Goal: Task Accomplishment & Management: Manage account settings

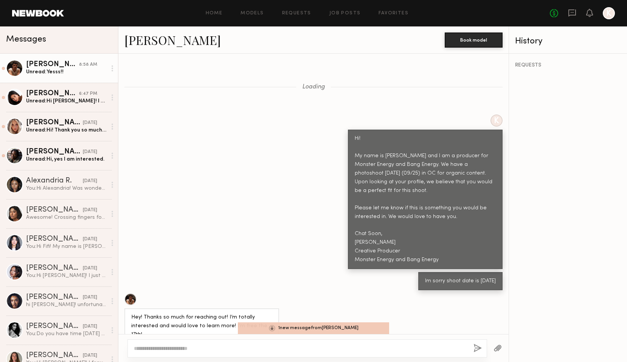
scroll to position [1162, 0]
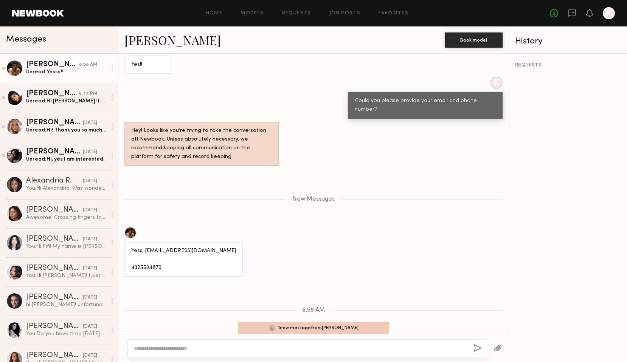
click at [47, 65] on div "[PERSON_NAME]" at bounding box center [52, 65] width 53 height 8
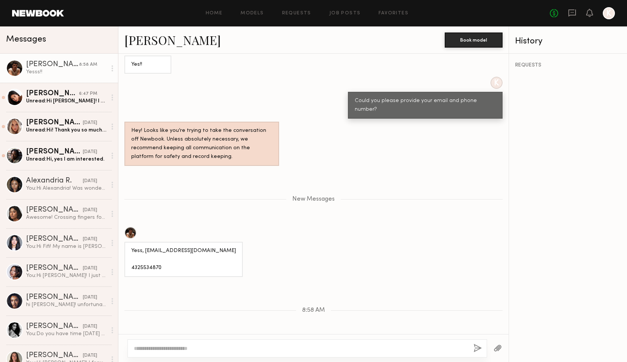
scroll to position [1198, 0]
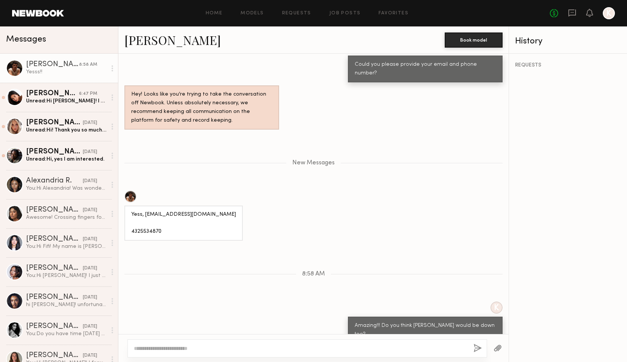
click at [162, 352] on textarea at bounding box center [301, 349] width 334 height 8
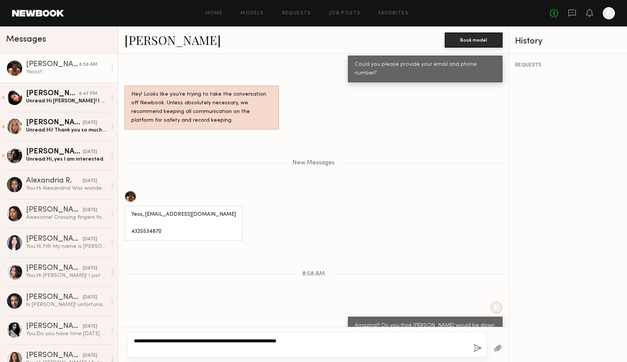
type textarea "**********"
click at [476, 345] on button "button" at bounding box center [478, 348] width 8 height 9
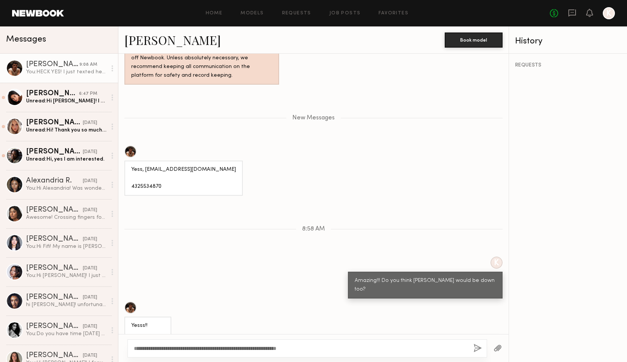
scroll to position [1290, 0]
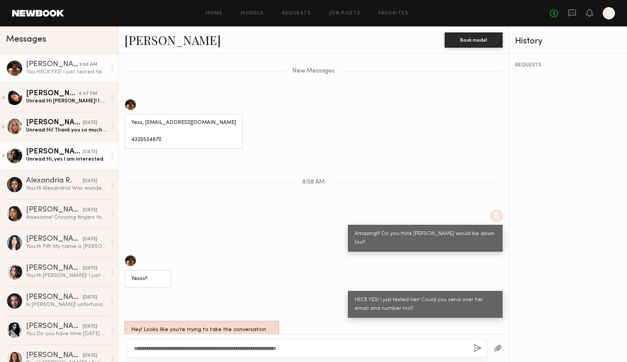
click at [56, 151] on div "[PERSON_NAME]" at bounding box center [54, 152] width 57 height 8
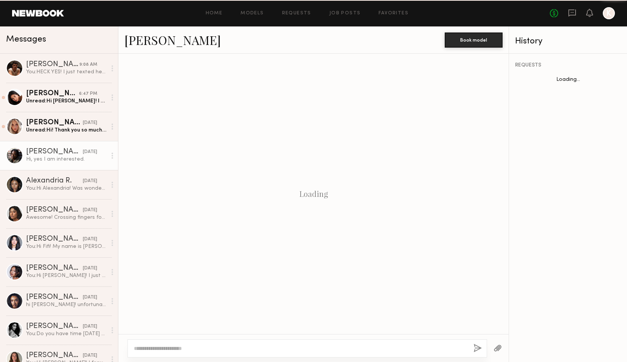
scroll to position [738, 0]
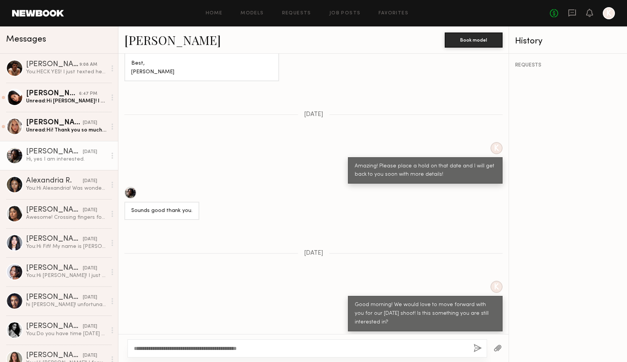
click at [160, 349] on textarea "**********" at bounding box center [301, 349] width 334 height 8
click at [306, 349] on textarea "**********" at bounding box center [301, 349] width 334 height 8
type textarea "**********"
click at [474, 347] on button "button" at bounding box center [478, 348] width 8 height 9
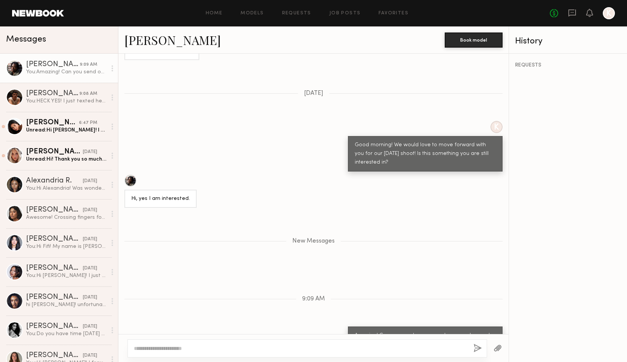
scroll to position [945, 0]
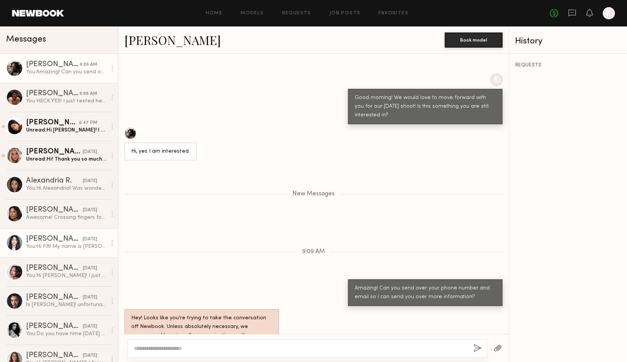
click at [56, 243] on div "You: Hi Fifi! My name is Kayla Selenski and I am a Producer for Monster Energy …" at bounding box center [66, 246] width 81 height 7
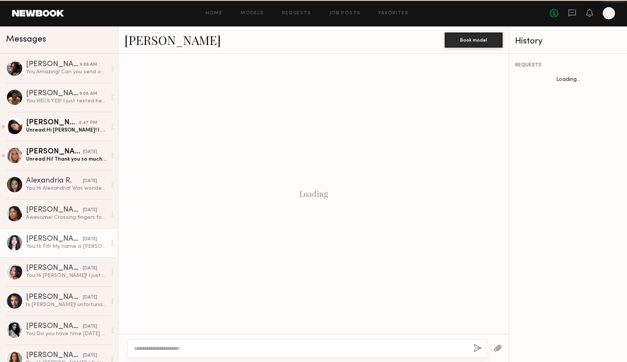
scroll to position [255, 0]
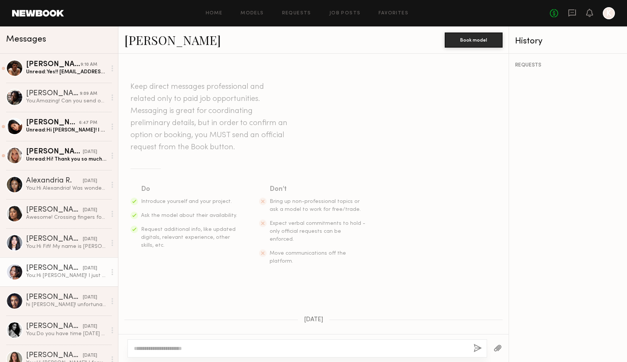
scroll to position [394, 0]
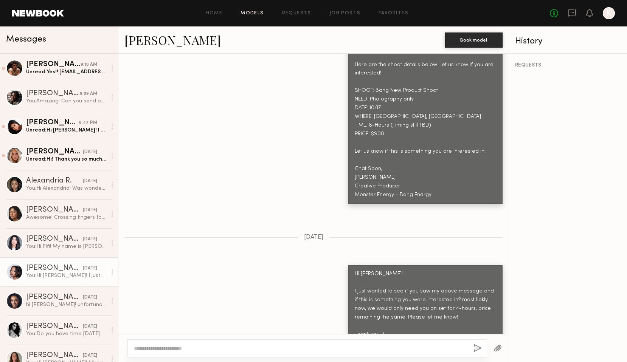
click at [255, 14] on link "Models" at bounding box center [252, 13] width 23 height 5
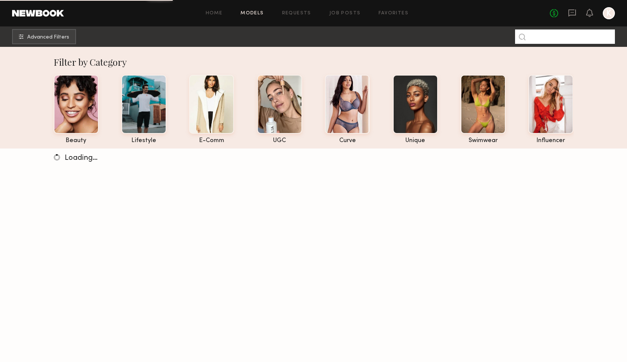
click at [565, 37] on input at bounding box center [565, 37] width 100 height 14
type input "*****"
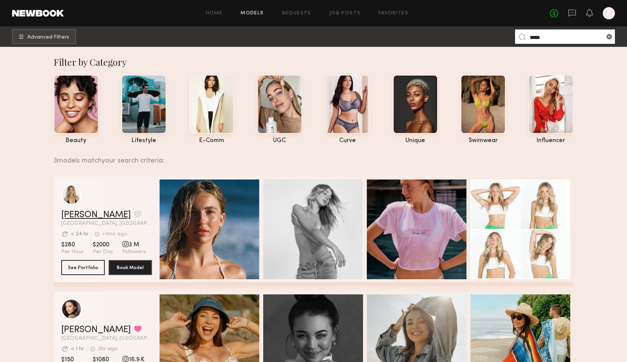
click at [80, 213] on link "[PERSON_NAME]" at bounding box center [96, 215] width 70 height 9
click at [572, 14] on icon at bounding box center [572, 13] width 8 height 8
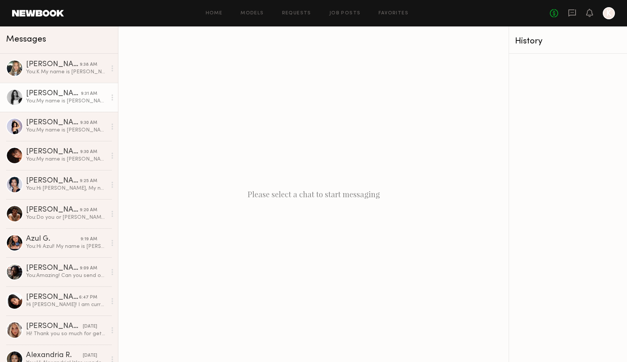
click at [50, 92] on div "Milan C." at bounding box center [53, 94] width 55 height 8
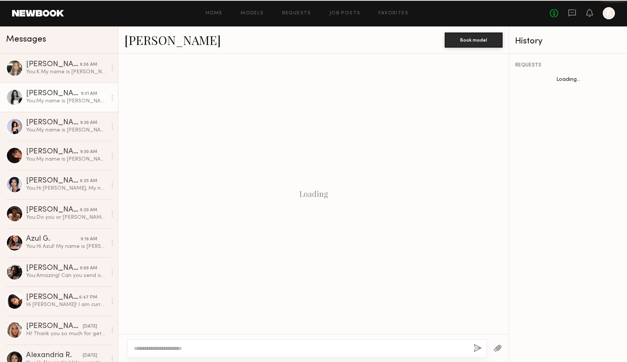
scroll to position [237, 0]
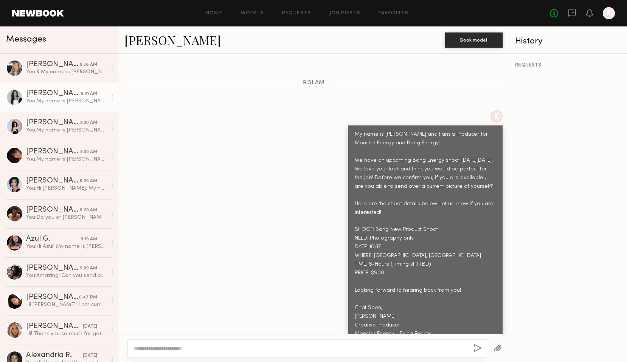
click at [144, 42] on link "Milan C." at bounding box center [172, 40] width 96 height 16
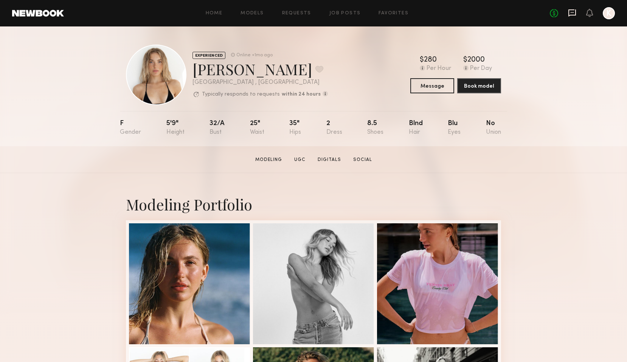
click at [573, 13] on icon at bounding box center [572, 13] width 8 height 8
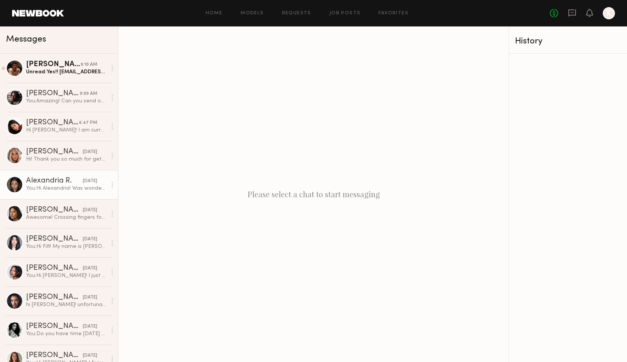
click at [59, 187] on div "You: Hi [PERSON_NAME]! Was wondering if you saw the above message? We are reall…" at bounding box center [66, 188] width 81 height 7
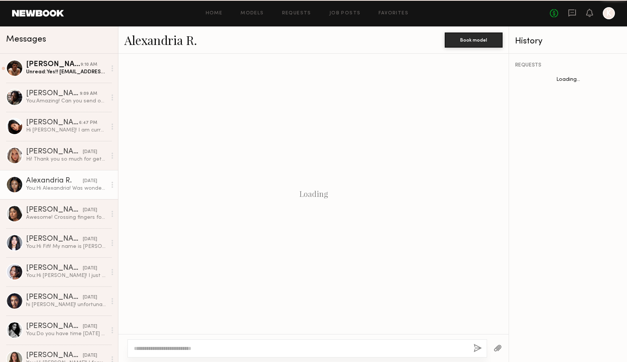
scroll to position [368, 0]
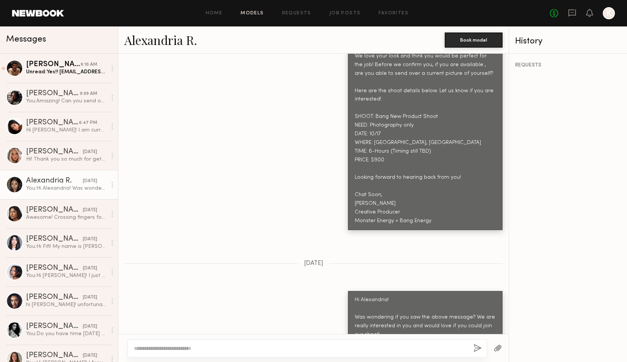
click at [252, 11] on link "Models" at bounding box center [252, 13] width 23 height 5
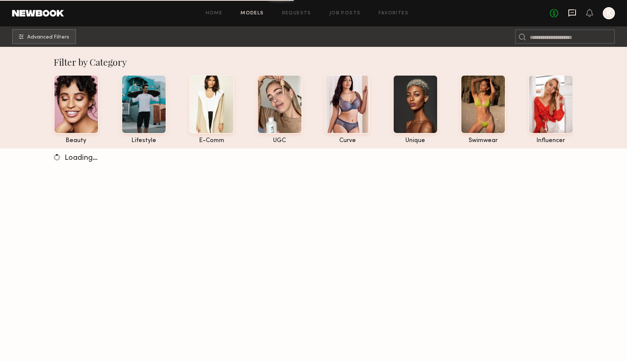
click at [572, 14] on icon at bounding box center [572, 12] width 8 height 7
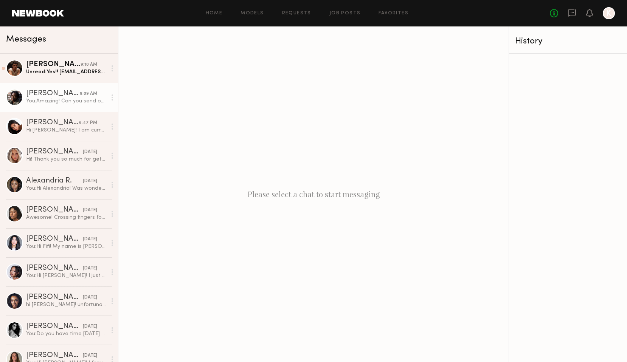
click at [56, 102] on div "You: Amazing! Can you send over your phone number and email so I can send you o…" at bounding box center [66, 101] width 81 height 7
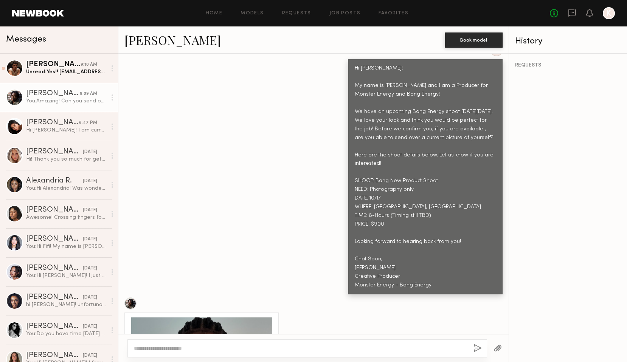
scroll to position [275, 0]
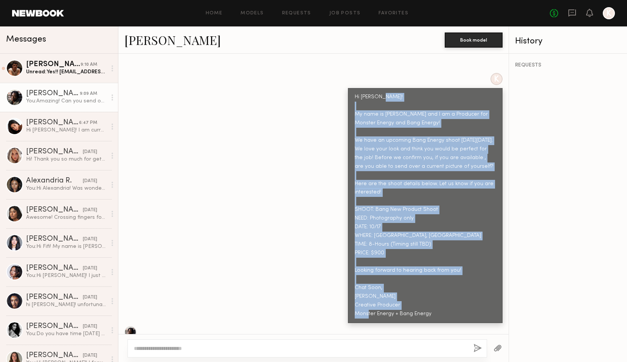
drag, startPoint x: 354, startPoint y: 96, endPoint x: 439, endPoint y: 299, distance: 220.4
click at [439, 299] on div "Hi Tyler! My name is Kayla Selenski and I am a Producer for Monster Energy and …" at bounding box center [425, 205] width 155 height 235
copy div "My name is Kayla Selenski and I am a Producer for Monster Energy and Bang Energ…"
click at [180, 258] on div "K Hi Tyler! My name is Kayla Selenski and I am a Producer for Monster Energy an…" at bounding box center [313, 198] width 390 height 250
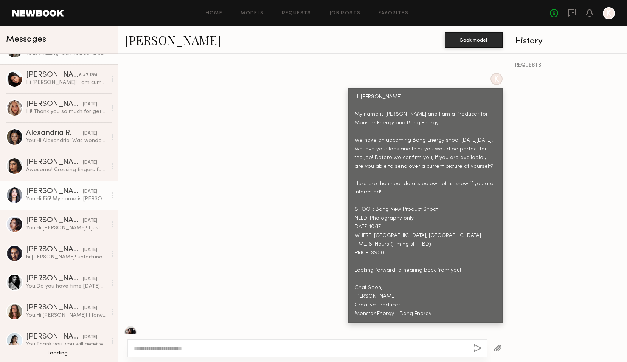
scroll to position [59, 0]
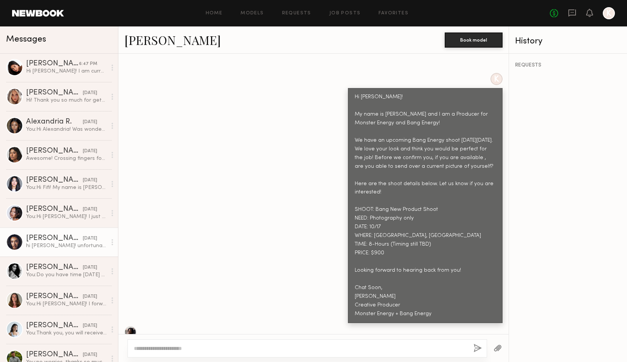
click at [75, 246] on div "hi [PERSON_NAME]! unfortunately i won’t be back in town til the 26th :( i appre…" at bounding box center [66, 245] width 81 height 7
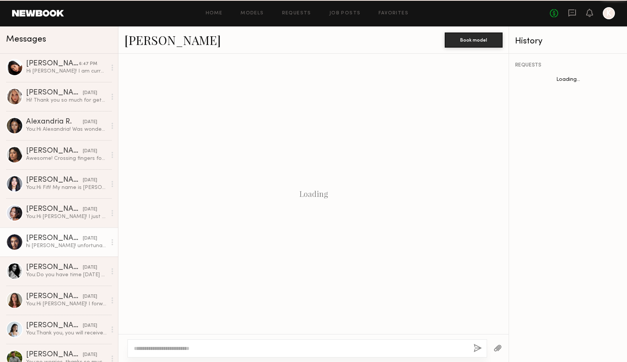
scroll to position [636, 0]
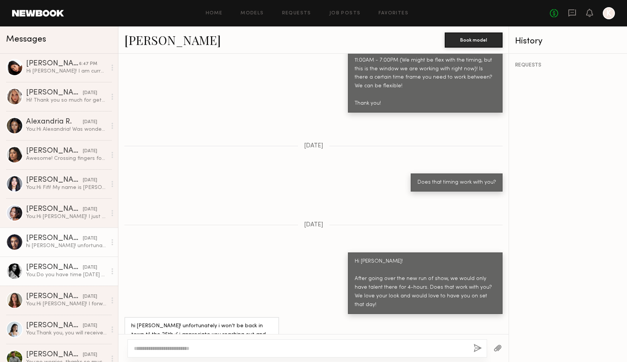
click at [61, 267] on div "[PERSON_NAME]" at bounding box center [54, 268] width 57 height 8
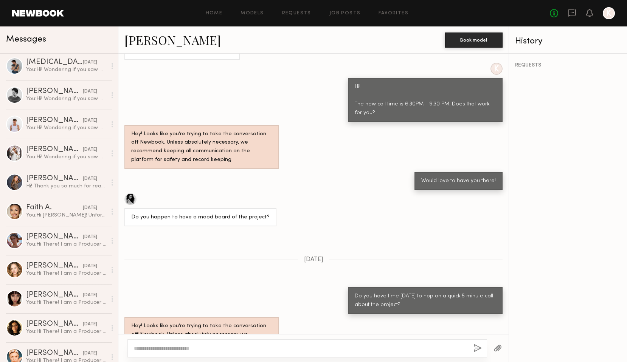
scroll to position [672, 0]
click at [60, 214] on div "You: Hi Faith! Unfortunately for this shoot we are unable to accomodate room an…" at bounding box center [66, 214] width 81 height 7
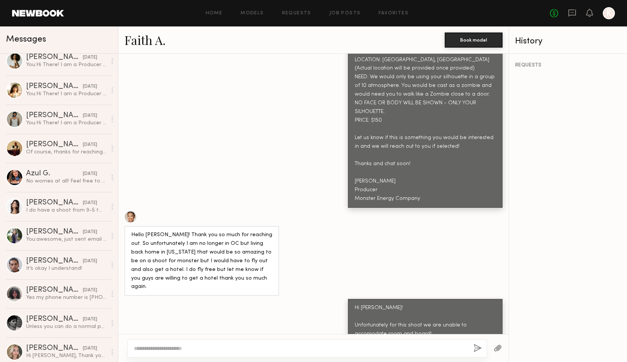
scroll to position [1056, 0]
click at [66, 176] on div "Azul G." at bounding box center [54, 174] width 57 height 8
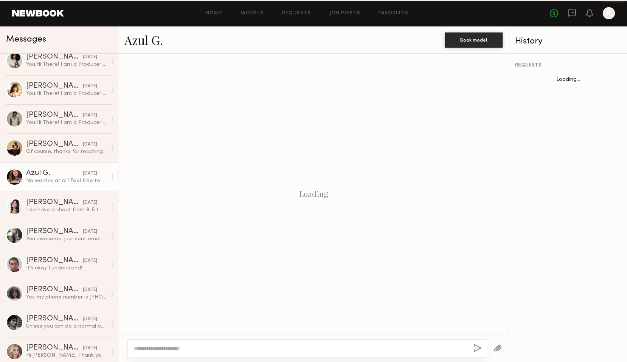
scroll to position [512, 0]
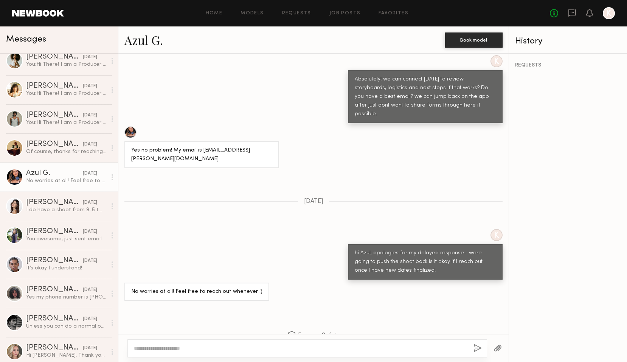
click at [141, 42] on link "Azul G." at bounding box center [143, 40] width 39 height 16
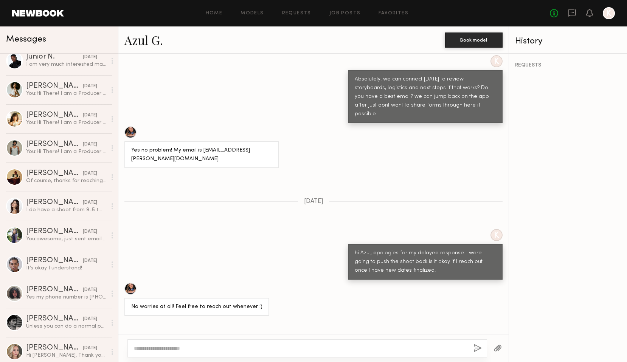
scroll to position [0, 0]
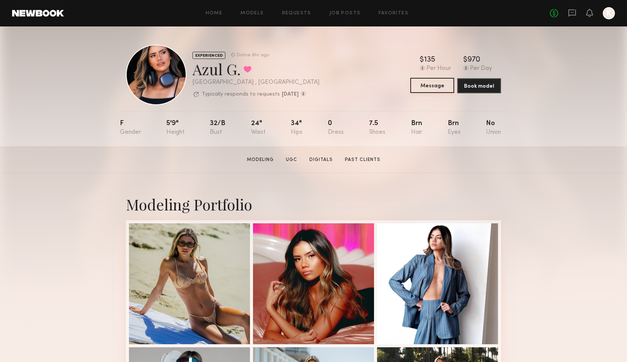
click at [437, 87] on button "Message" at bounding box center [432, 85] width 44 height 15
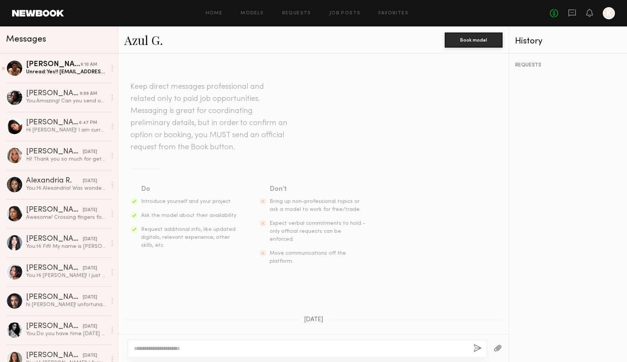
scroll to position [512, 0]
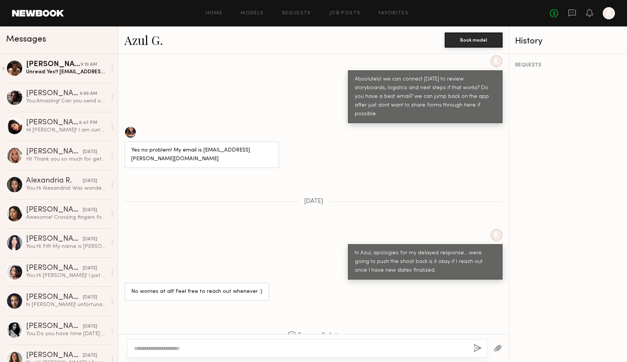
click at [248, 351] on textarea at bounding box center [301, 349] width 334 height 8
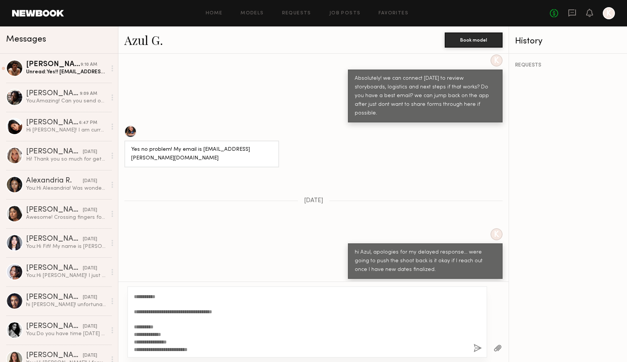
scroll to position [0, 0]
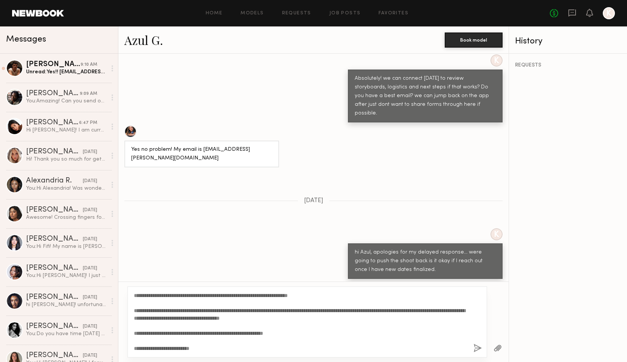
click at [134, 295] on textarea "**********" at bounding box center [301, 322] width 334 height 61
click at [141, 294] on textarea "**********" at bounding box center [301, 322] width 334 height 61
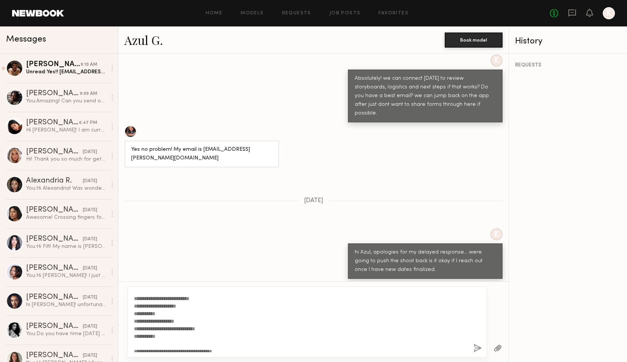
scroll to position [67, 0]
click at [151, 327] on textarea "**********" at bounding box center [301, 322] width 334 height 61
type textarea "**********"
click at [474, 345] on button "button" at bounding box center [478, 348] width 8 height 9
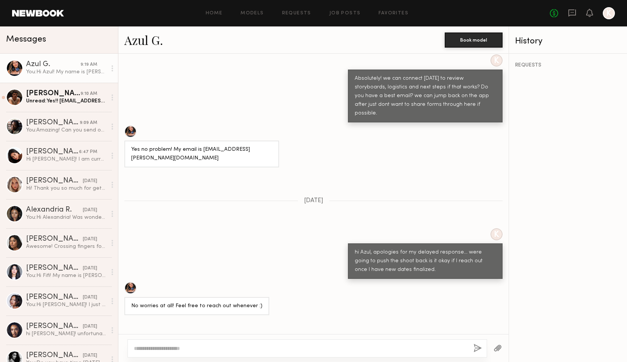
scroll to position [0, 0]
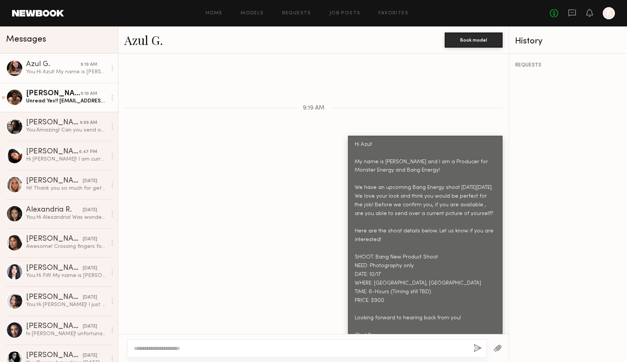
click at [67, 100] on div "Unread: Yes!! Brynn.rumfallo@gmail.com 4809300430" at bounding box center [66, 101] width 81 height 7
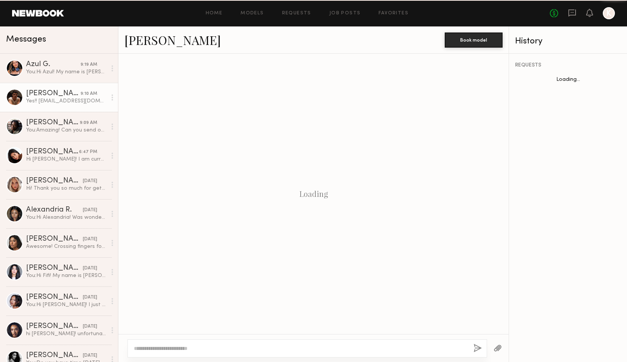
scroll to position [352, 0]
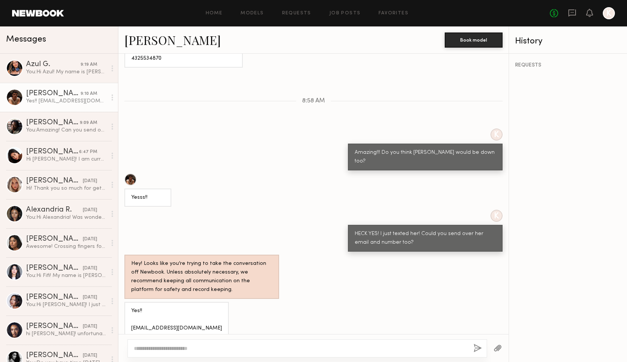
click at [184, 348] on textarea at bounding box center [301, 349] width 334 height 8
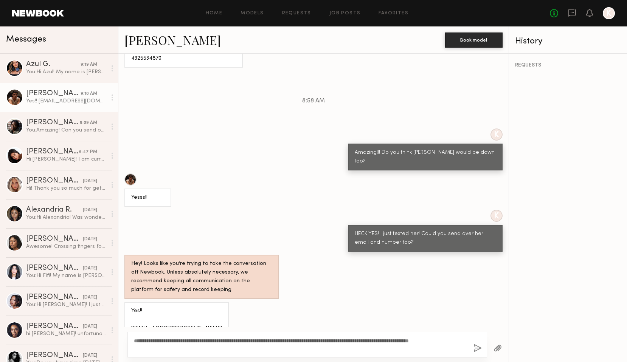
type textarea "**********"
click at [476, 351] on button "button" at bounding box center [478, 348] width 8 height 9
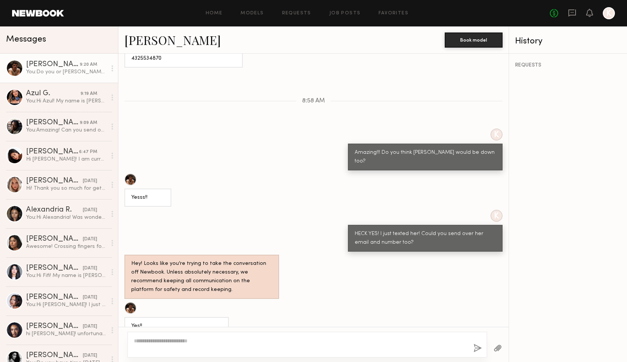
scroll to position [463, 0]
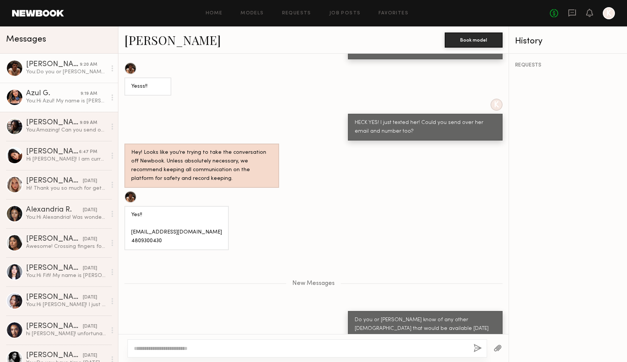
click at [57, 102] on div "You: Hi Azul! My name is Kayla Selenski and I am a Producer for Monster Energy …" at bounding box center [66, 101] width 81 height 7
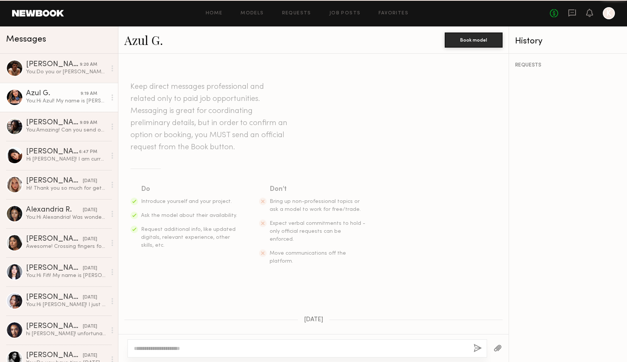
scroll to position [823, 0]
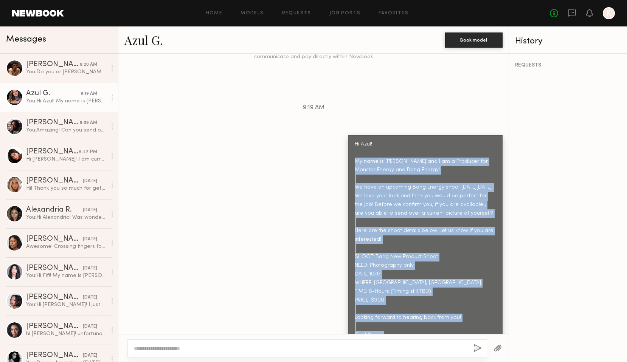
drag, startPoint x: 438, startPoint y: 321, endPoint x: 348, endPoint y: 115, distance: 224.2
click at [348, 135] on div "Hi Azul! My name is [PERSON_NAME] and I am a Producer for Monster Energy and Ba…" at bounding box center [425, 252] width 155 height 235
copy div "My name is Kayla Selenski and I am a Producer for Monster Energy and Bang Energ…"
click at [395, 15] on link "Favorites" at bounding box center [394, 13] width 30 height 5
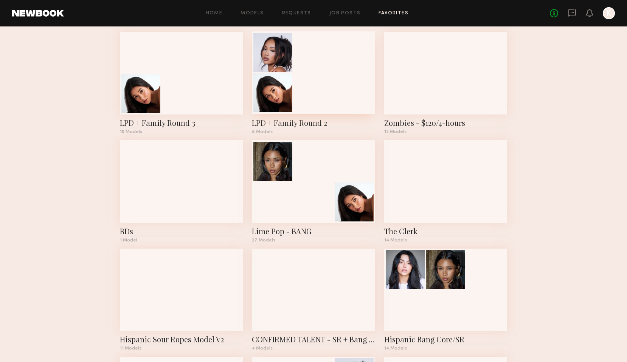
scroll to position [148, 0]
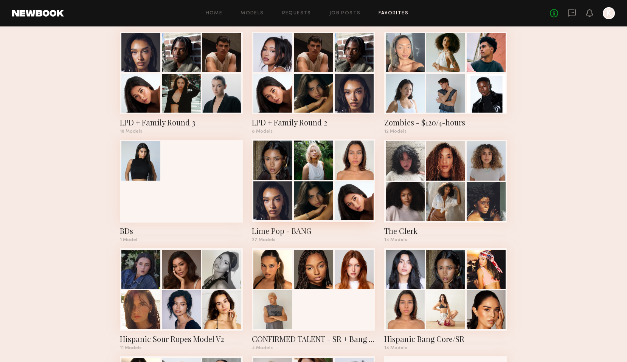
click at [332, 182] on div at bounding box center [313, 201] width 39 height 39
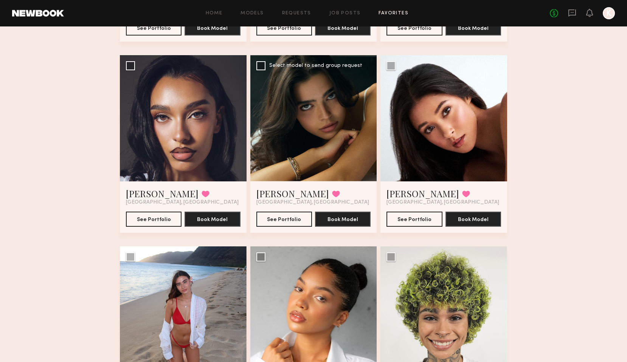
scroll to position [259, 0]
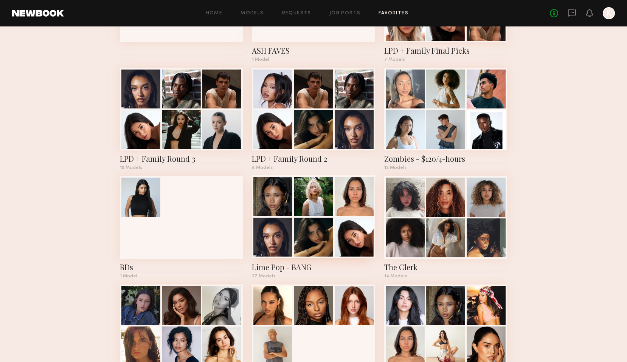
scroll to position [108, 0]
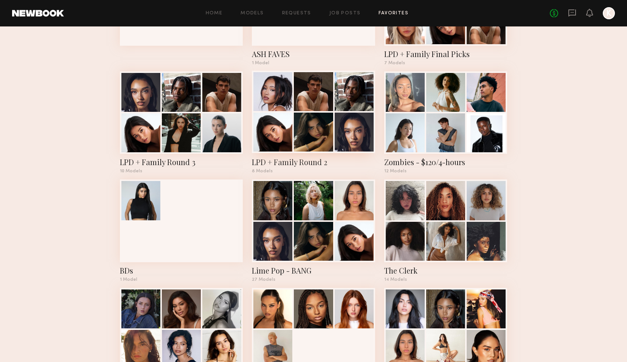
click at [315, 133] on div at bounding box center [313, 132] width 39 height 39
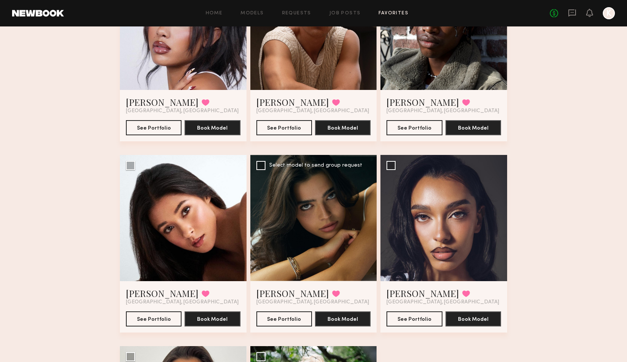
scroll to position [126, 0]
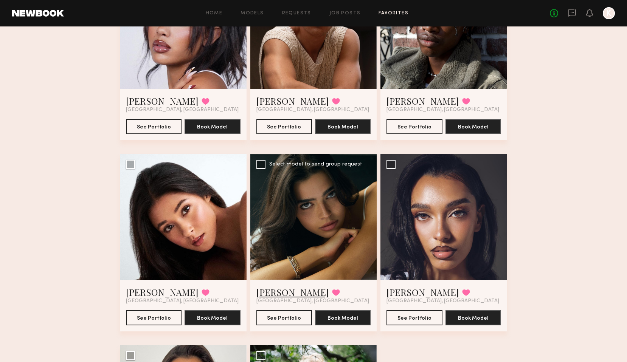
click at [278, 297] on link "Lauren S." at bounding box center [292, 292] width 73 height 12
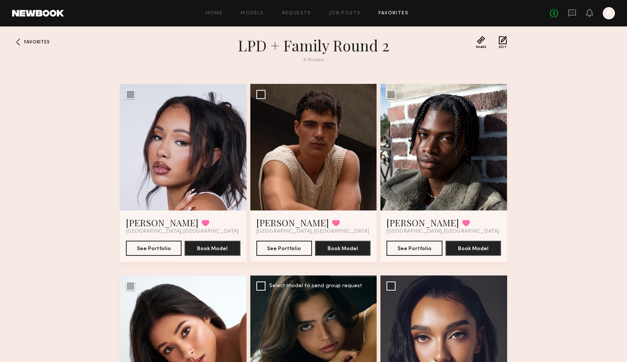
scroll to position [0, 0]
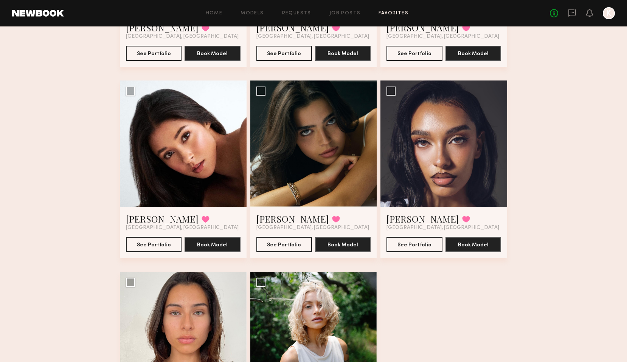
scroll to position [108, 0]
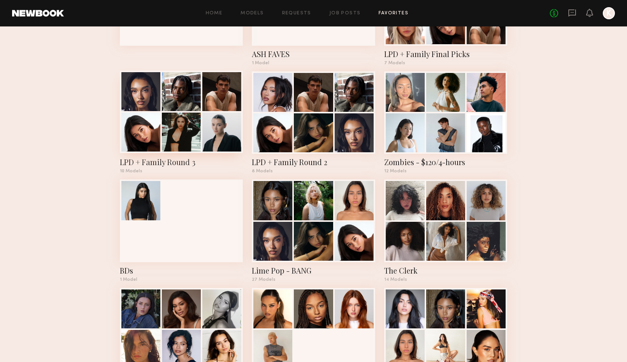
click at [193, 140] on div at bounding box center [181, 132] width 39 height 39
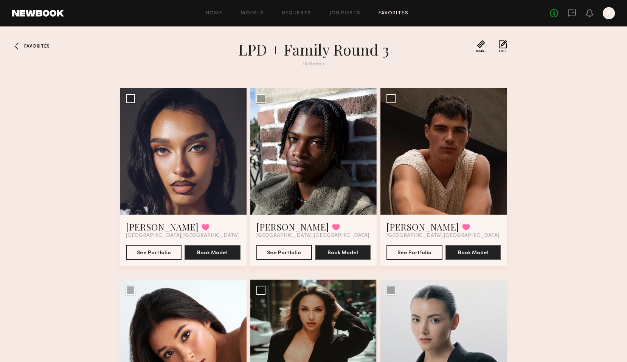
click at [21, 44] on div at bounding box center [18, 46] width 12 height 12
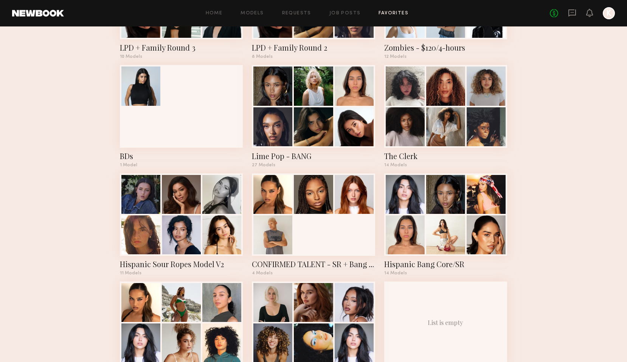
scroll to position [222, 0]
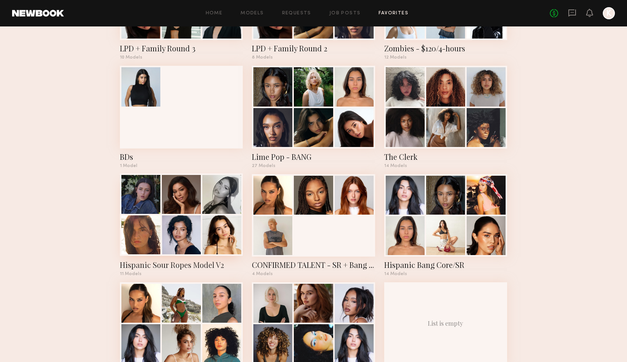
click at [205, 231] on div at bounding box center [221, 235] width 39 height 39
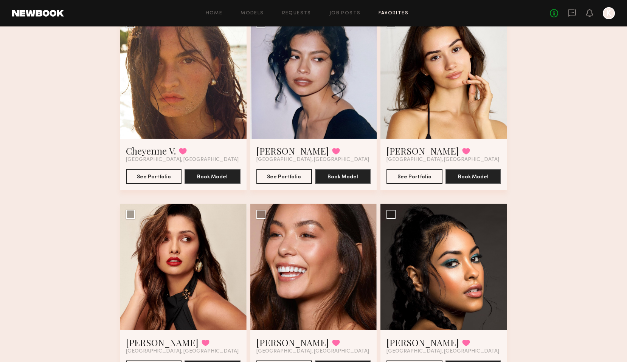
scroll to position [256, 0]
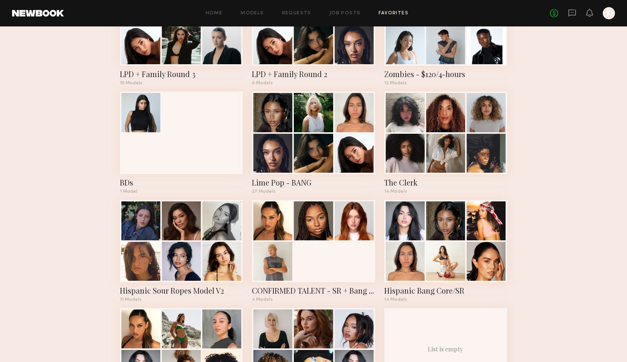
scroll to position [196, 0]
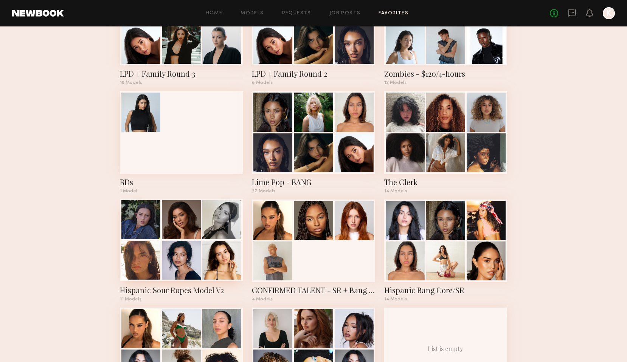
click at [219, 238] on div at bounding box center [221, 219] width 39 height 39
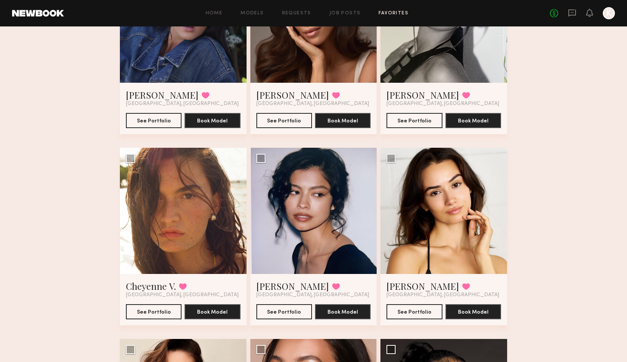
scroll to position [154, 0]
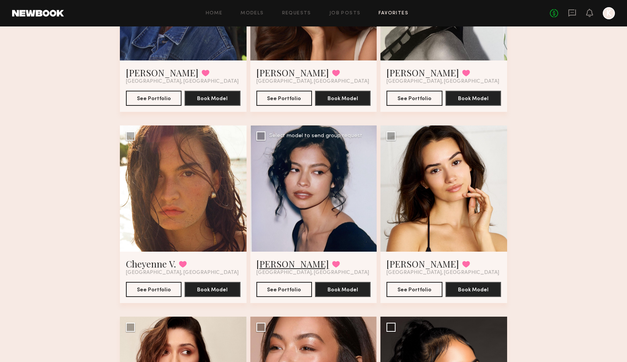
click at [282, 264] on link "Vallerie K." at bounding box center [292, 264] width 73 height 12
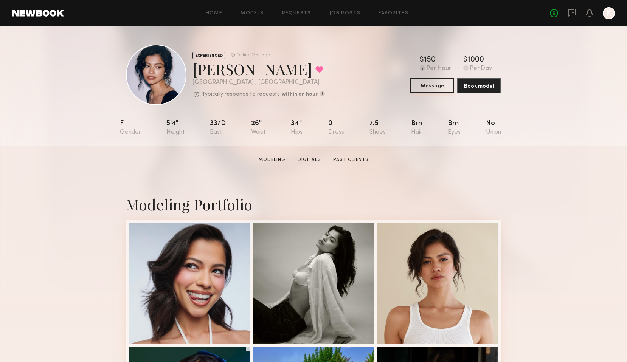
click at [433, 85] on button "Message" at bounding box center [432, 85] width 44 height 15
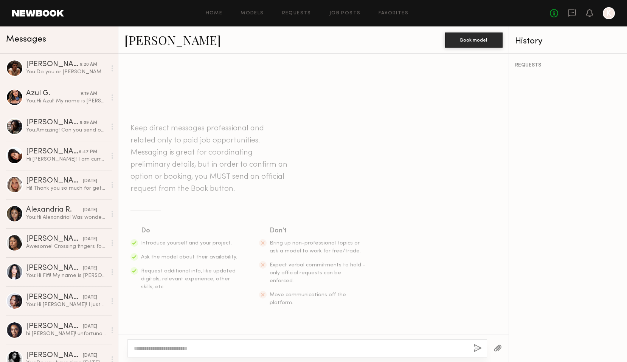
click at [257, 349] on textarea at bounding box center [301, 349] width 334 height 8
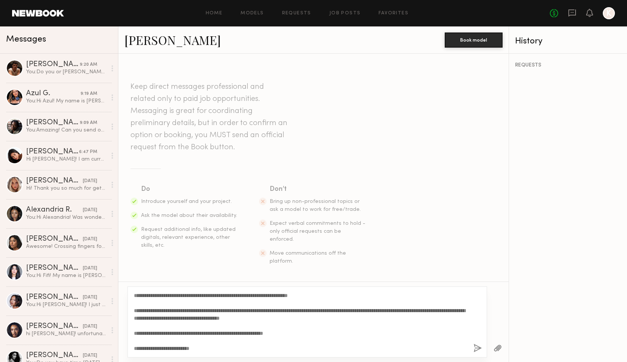
click at [134, 295] on textarea "**********" at bounding box center [301, 322] width 334 height 61
click at [138, 295] on textarea "**********" at bounding box center [301, 322] width 334 height 61
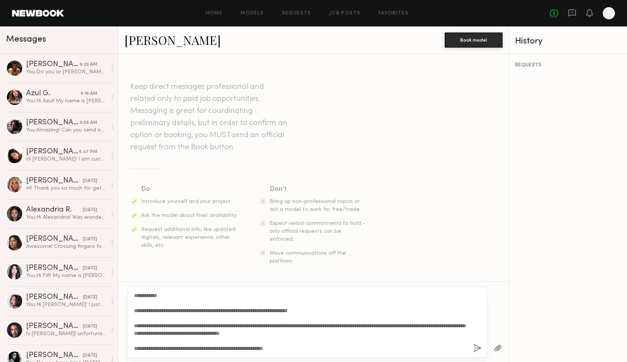
type textarea "**********"
click at [478, 351] on button "button" at bounding box center [478, 348] width 8 height 9
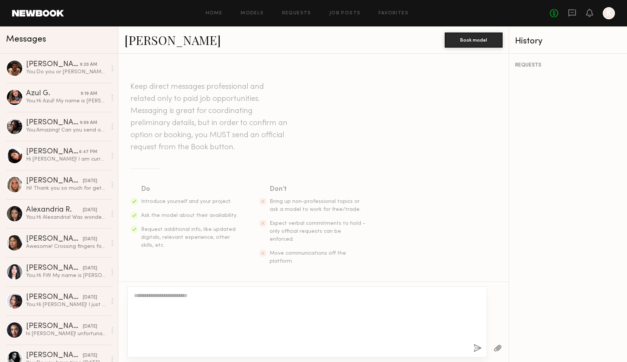
scroll to position [255, 0]
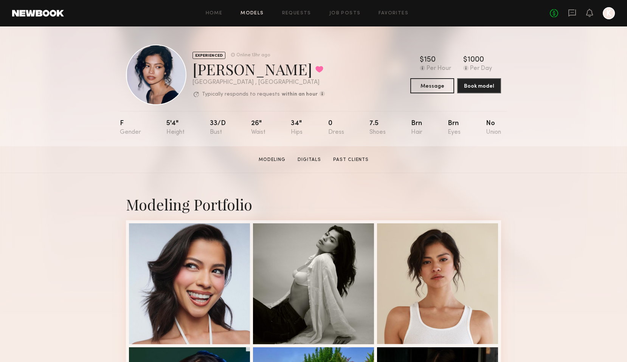
click at [250, 14] on link "Models" at bounding box center [252, 13] width 23 height 5
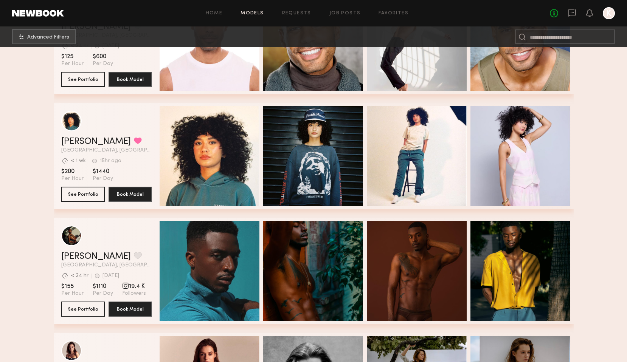
scroll to position [184, 0]
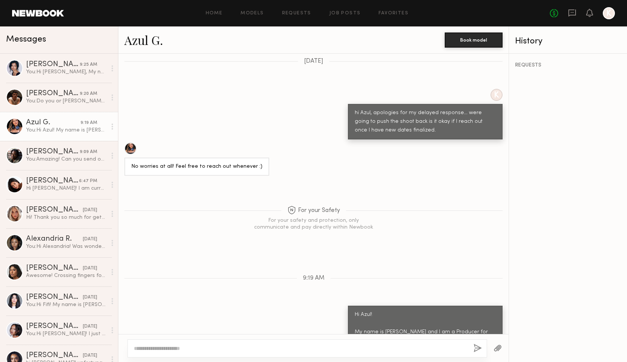
scroll to position [823, 0]
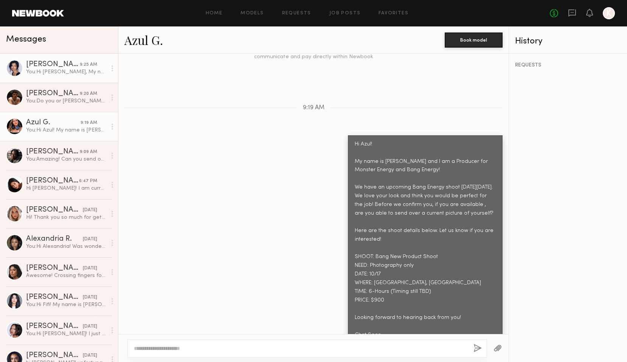
click at [51, 71] on div "You: Hi Vallerie, My name is Kayla Selenski and I am a Producer for Monster Ene…" at bounding box center [66, 71] width 81 height 7
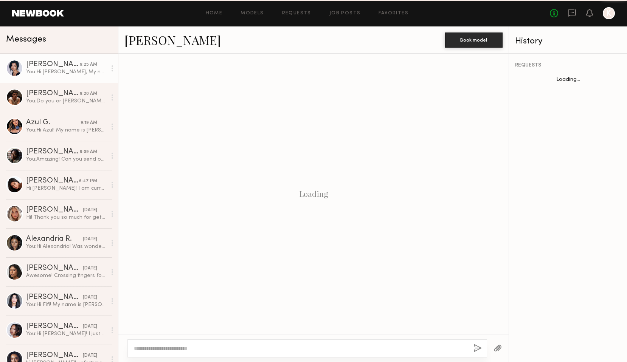
scroll to position [255, 0]
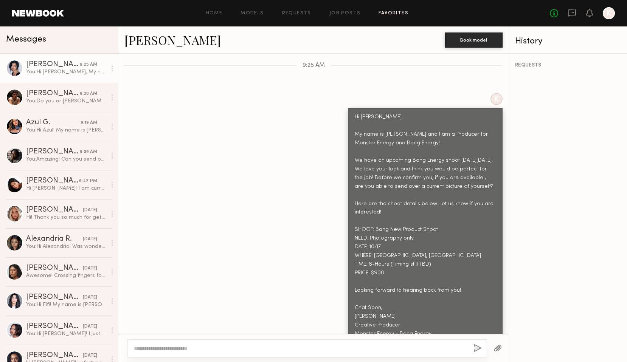
click at [399, 15] on link "Favorites" at bounding box center [394, 13] width 30 height 5
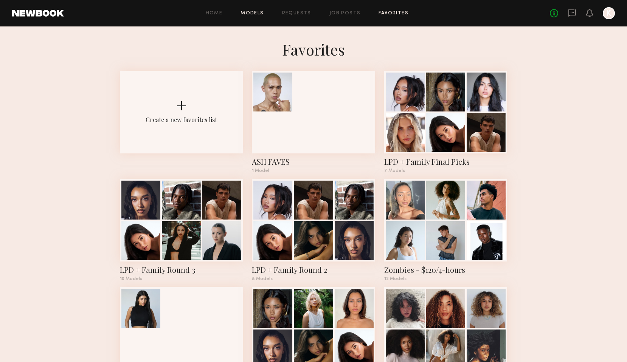
click at [254, 14] on link "Models" at bounding box center [252, 13] width 23 height 5
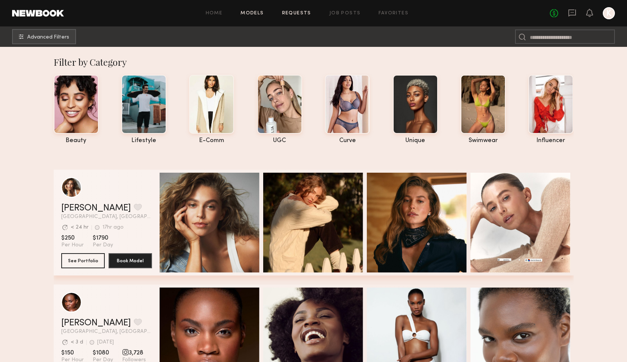
click at [304, 13] on link "Requests" at bounding box center [296, 13] width 29 height 5
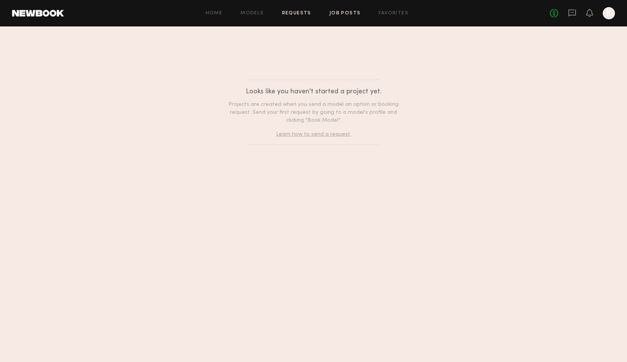
click at [339, 14] on link "Job Posts" at bounding box center [344, 13] width 31 height 5
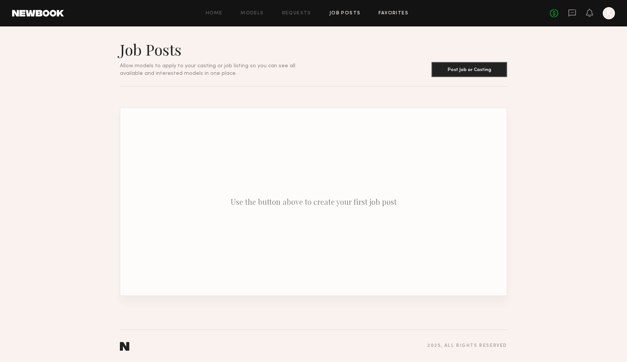
click at [390, 15] on link "Favorites" at bounding box center [394, 13] width 30 height 5
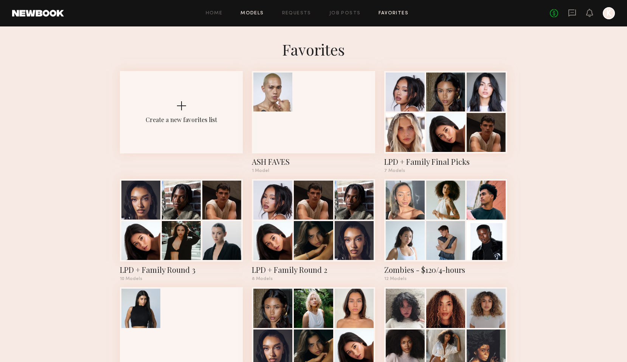
click at [256, 11] on link "Models" at bounding box center [252, 13] width 23 height 5
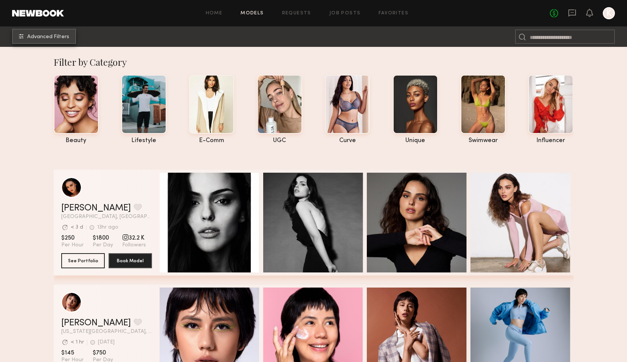
click at [32, 39] on span "Advanced Filters" at bounding box center [48, 36] width 42 height 5
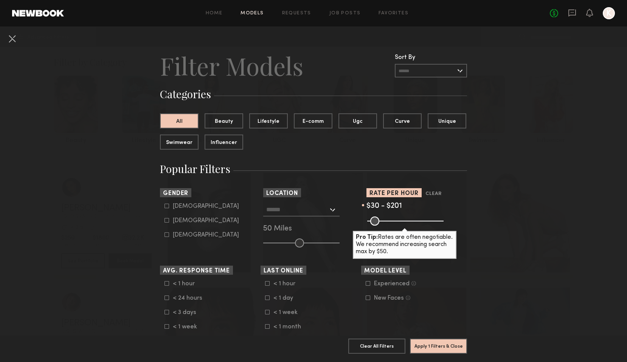
drag, startPoint x: 441, startPoint y: 222, endPoint x: 396, endPoint y: 224, distance: 45.1
type input "***"
click at [396, 224] on input "range" at bounding box center [405, 221] width 76 height 9
click at [167, 221] on icon at bounding box center [167, 220] width 5 height 5
type input "**"
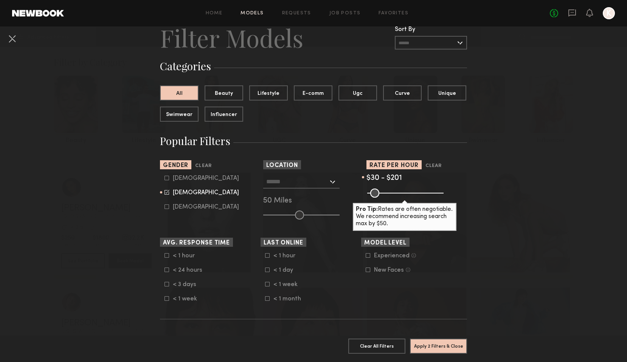
scroll to position [29, 0]
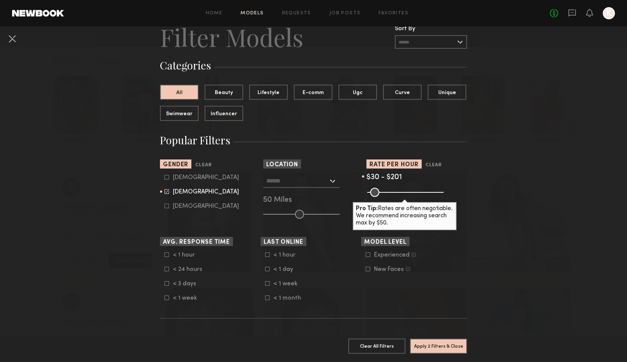
click at [317, 180] on input "text" at bounding box center [297, 180] width 62 height 13
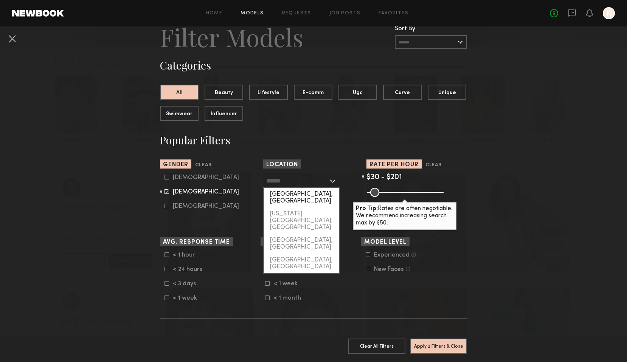
click at [306, 189] on div "[GEOGRAPHIC_DATA], [GEOGRAPHIC_DATA]" at bounding box center [301, 198] width 75 height 20
type input "**********"
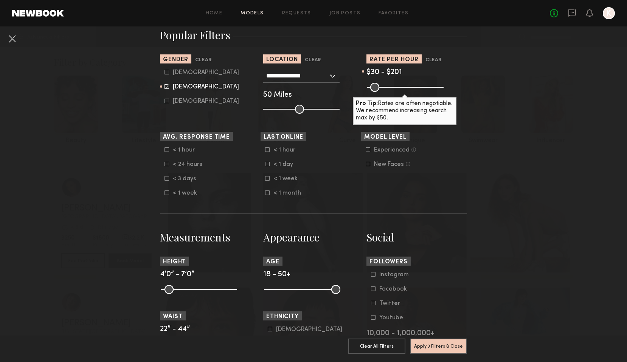
scroll to position [141, 0]
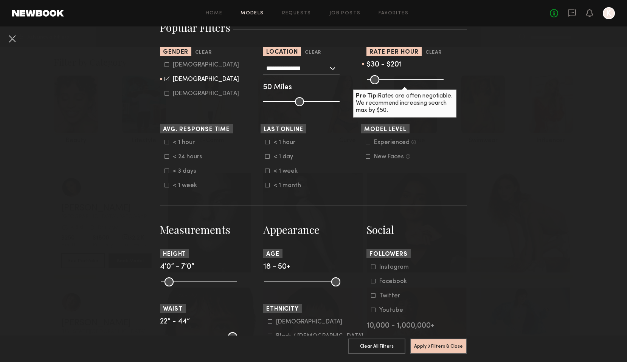
click at [233, 280] on input "range" at bounding box center [199, 282] width 76 height 9
drag, startPoint x: 333, startPoint y: 282, endPoint x: 282, endPoint y: 282, distance: 51.4
click at [282, 282] on input "range" at bounding box center [302, 282] width 76 height 9
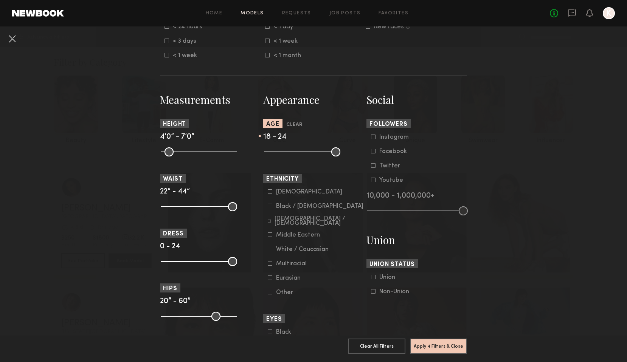
scroll to position [271, 0]
click at [521, 200] on nb-browse-filters "**********" at bounding box center [313, 170] width 627 height 829
click at [270, 193] on icon at bounding box center [270, 192] width 5 height 5
type input "**"
click at [279, 154] on input "range" at bounding box center [302, 152] width 76 height 9
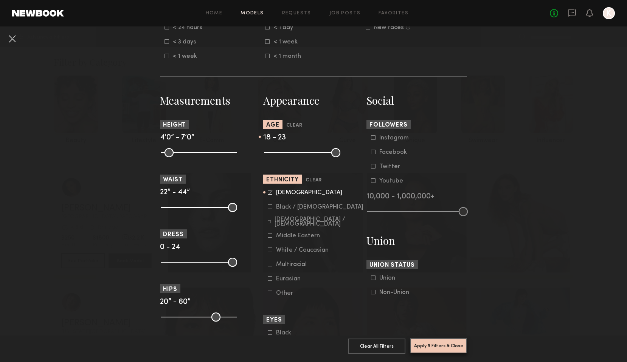
click at [439, 344] on button "Apply 5 Filters & Close" at bounding box center [438, 346] width 57 height 15
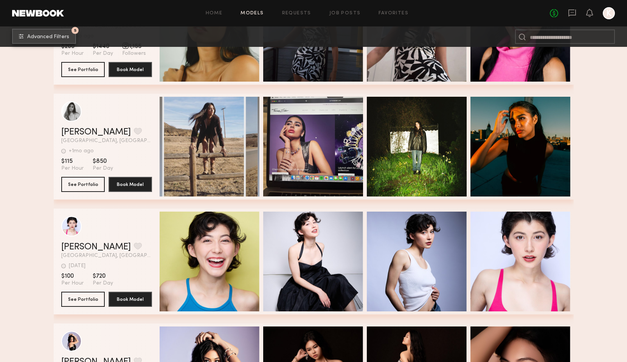
scroll to position [1605, 0]
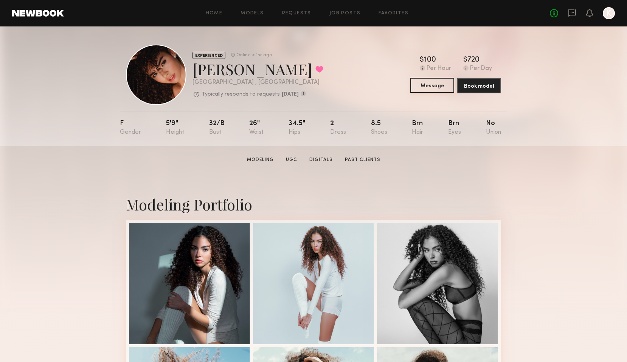
click at [432, 89] on button "Message" at bounding box center [432, 85] width 44 height 15
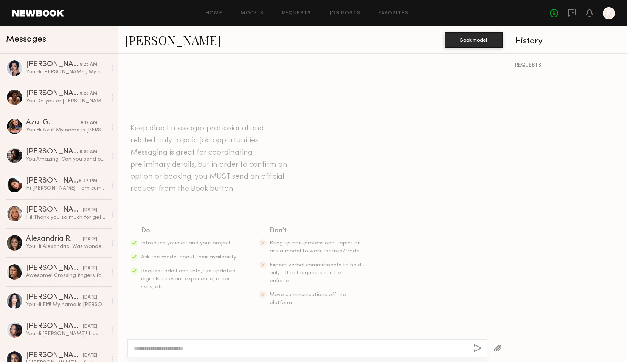
click at [182, 349] on textarea at bounding box center [301, 349] width 334 height 8
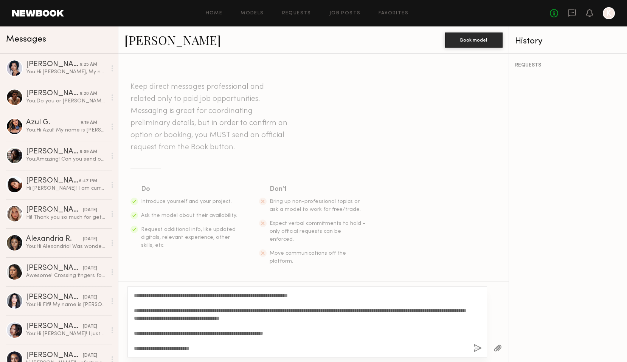
type textarea "**********"
click at [474, 348] on button "button" at bounding box center [478, 348] width 8 height 9
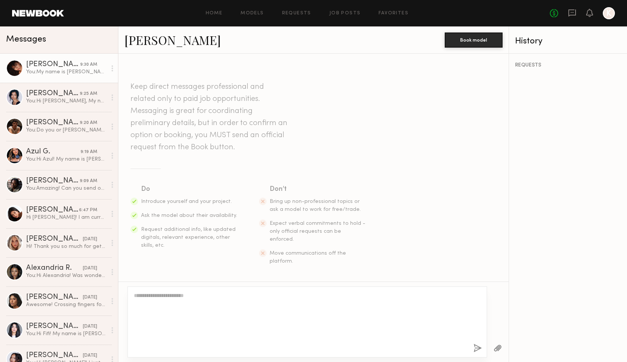
scroll to position [237, 0]
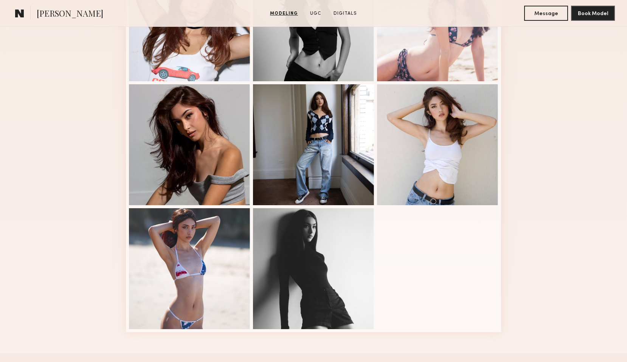
scroll to position [264, 0]
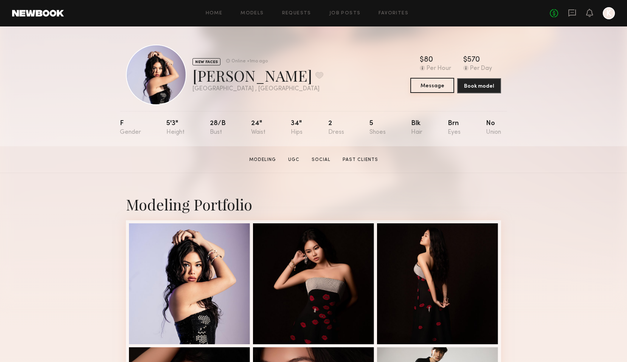
click at [435, 85] on button "Message" at bounding box center [432, 85] width 44 height 15
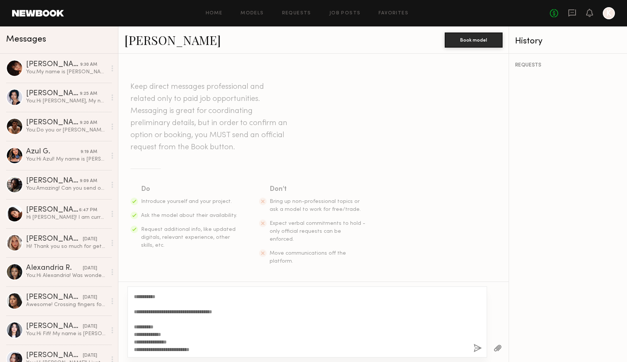
scroll to position [97, 0]
type textarea "**********"
click at [478, 345] on button "button" at bounding box center [478, 348] width 8 height 9
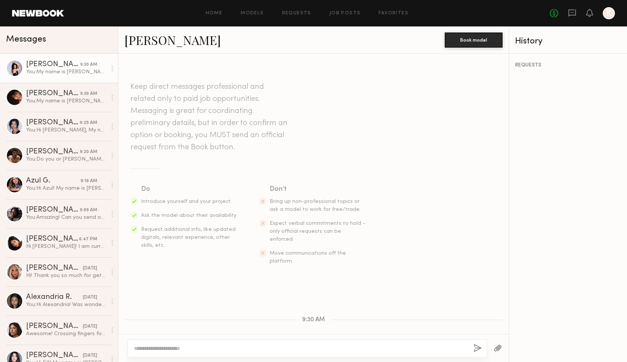
scroll to position [0, 0]
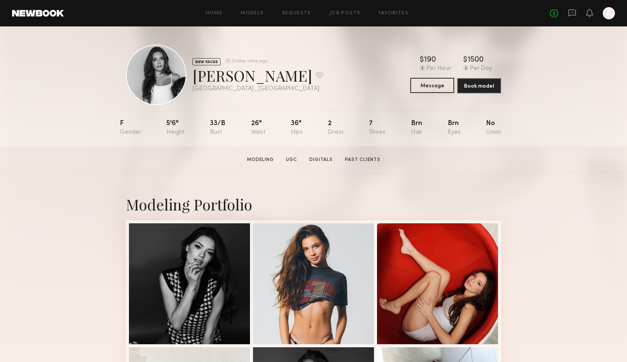
click at [439, 87] on button "Message" at bounding box center [432, 85] width 44 height 15
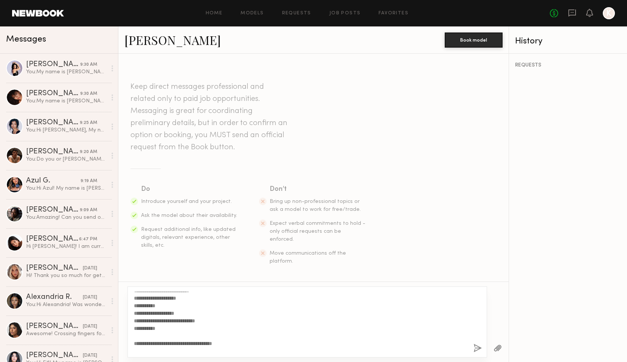
scroll to position [61, 0]
type textarea "**********"
click at [475, 348] on button "button" at bounding box center [478, 348] width 8 height 9
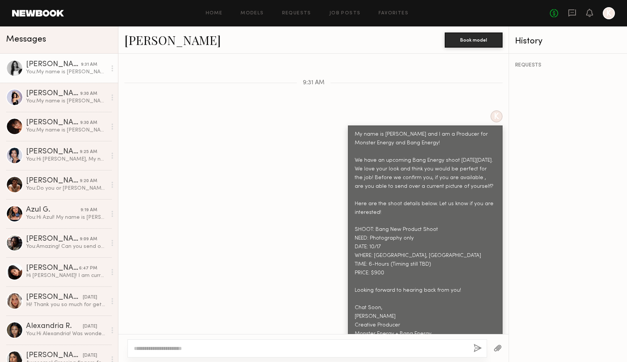
click at [139, 42] on link "[PERSON_NAME]" at bounding box center [172, 40] width 96 height 16
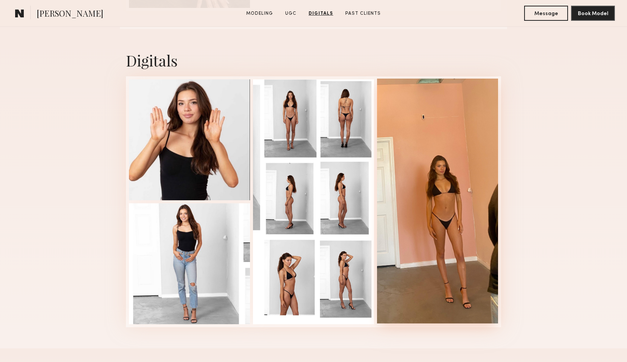
scroll to position [1186, 0]
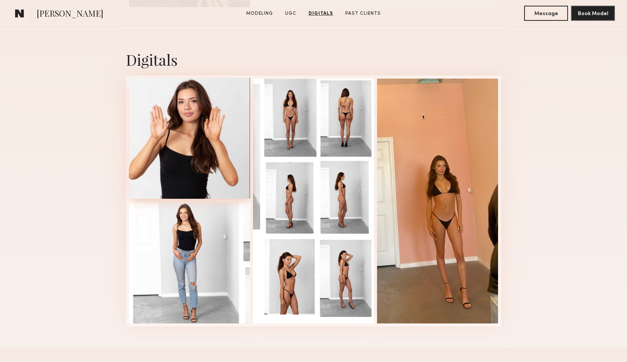
click at [214, 146] on div at bounding box center [189, 138] width 121 height 121
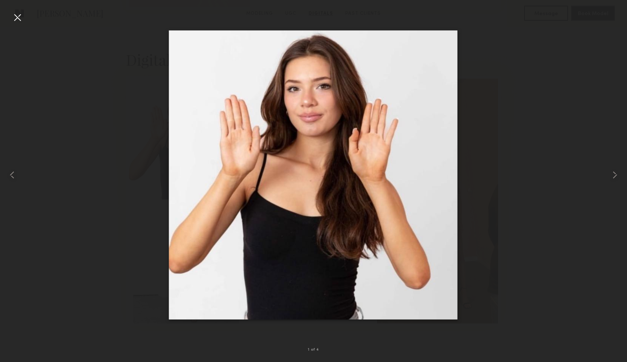
click at [20, 19] on div at bounding box center [17, 17] width 12 height 12
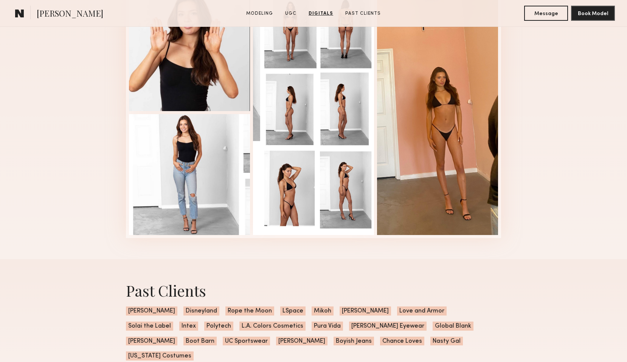
scroll to position [1270, 0]
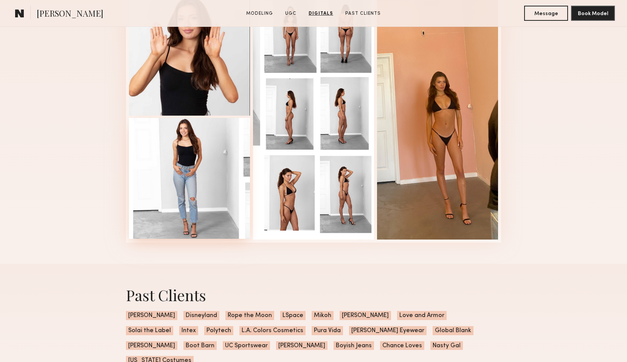
click at [163, 154] on div at bounding box center [189, 178] width 121 height 121
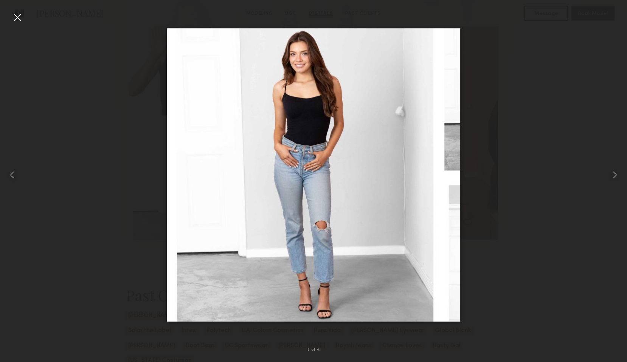
click at [15, 16] on div at bounding box center [17, 17] width 12 height 12
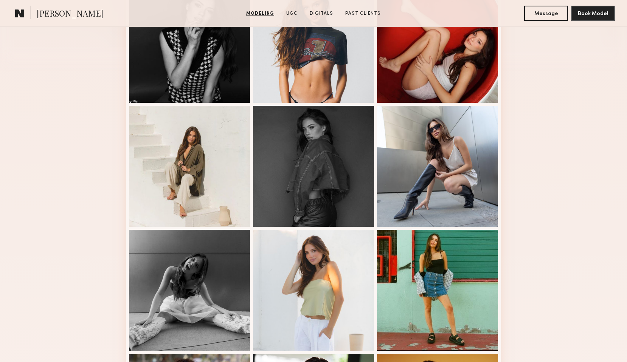
scroll to position [231, 0]
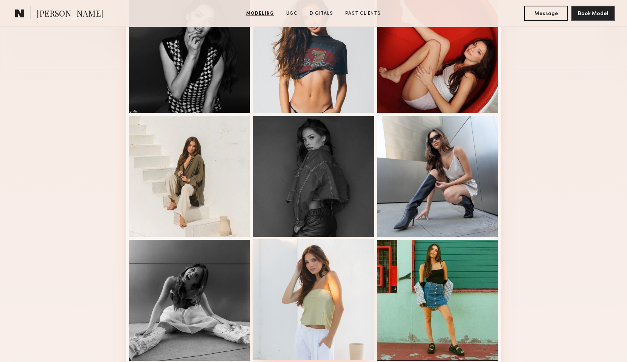
click at [301, 268] on div at bounding box center [313, 299] width 121 height 121
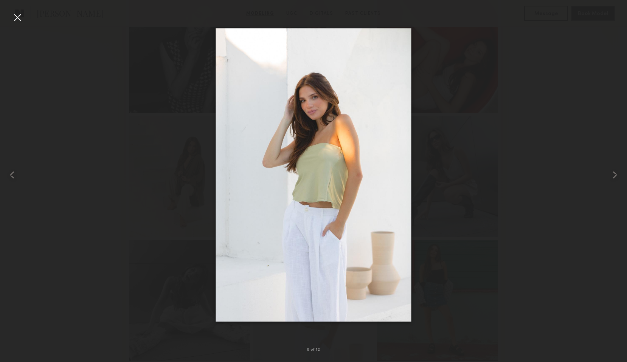
click at [574, 48] on div at bounding box center [313, 175] width 627 height 326
click at [17, 20] on div at bounding box center [17, 17] width 12 height 12
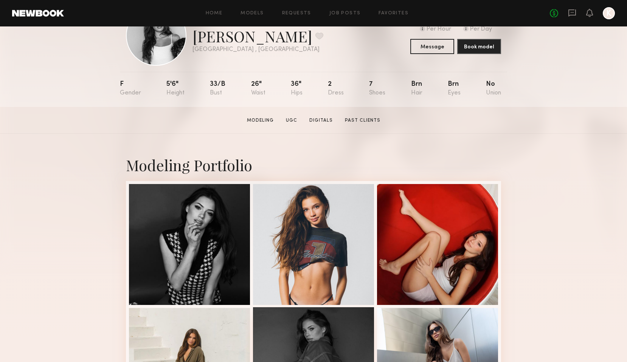
scroll to position [54, 0]
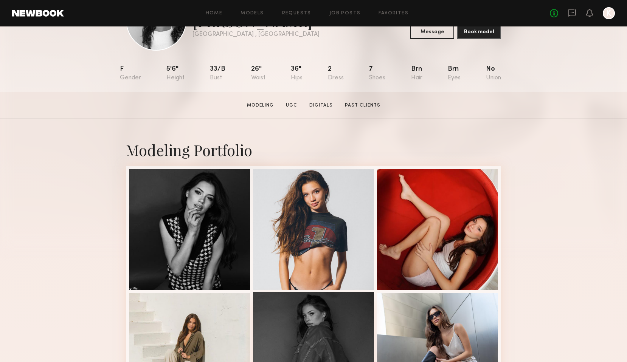
click at [316, 214] on div at bounding box center [313, 229] width 121 height 121
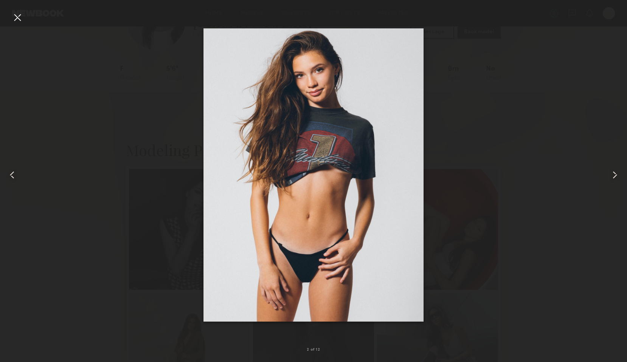
click at [499, 88] on div at bounding box center [313, 175] width 627 height 326
click at [497, 132] on div at bounding box center [313, 175] width 627 height 326
click at [18, 20] on div at bounding box center [17, 17] width 12 height 12
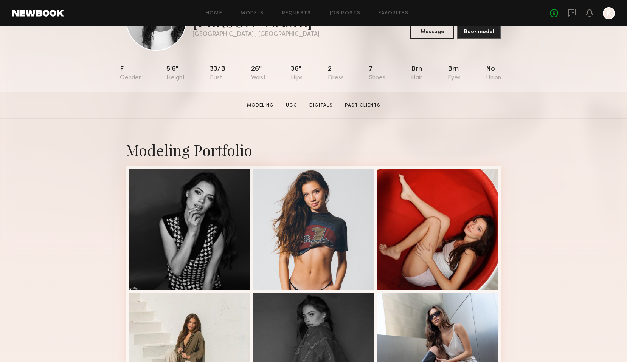
scroll to position [0, 0]
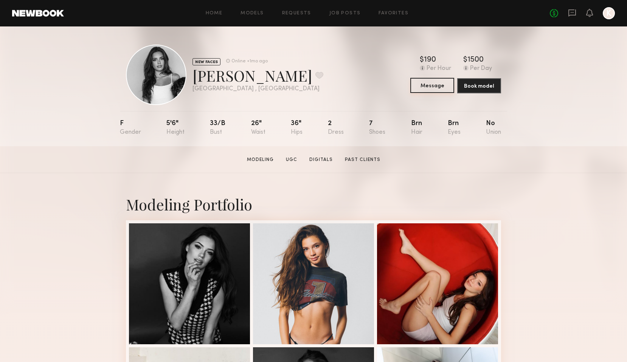
click at [433, 82] on button "Message" at bounding box center [432, 85] width 44 height 15
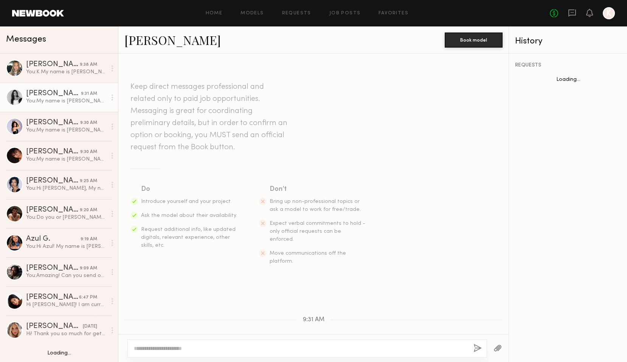
scroll to position [237, 0]
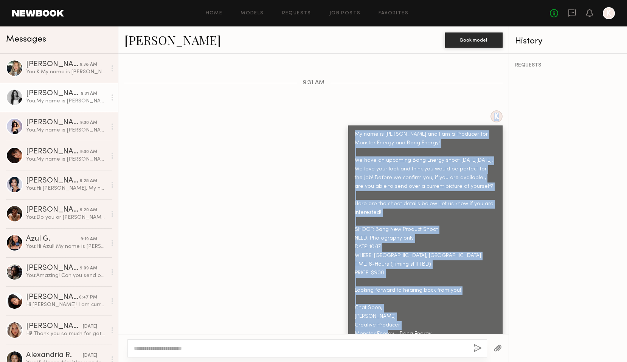
drag, startPoint x: 436, startPoint y: 319, endPoint x: 334, endPoint y: 99, distance: 243.2
click at [334, 110] on div "K My name is [PERSON_NAME] and I am a Producer for Monster Energy and Bang Ener…" at bounding box center [313, 226] width 390 height 233
copy div "K My name is [PERSON_NAME] and I am a Producer for Monster Energy and Bang Ener…"
click at [39, 180] on div "Vallerie K." at bounding box center [53, 181] width 54 height 8
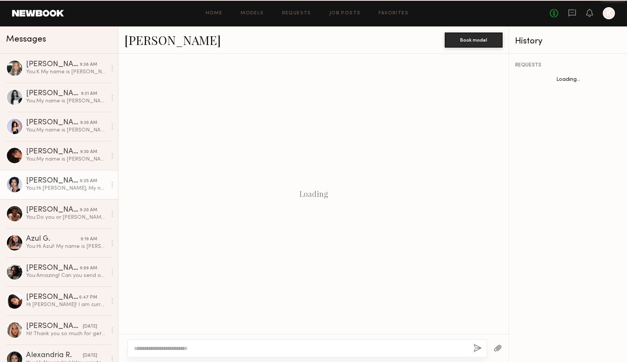
scroll to position [255, 0]
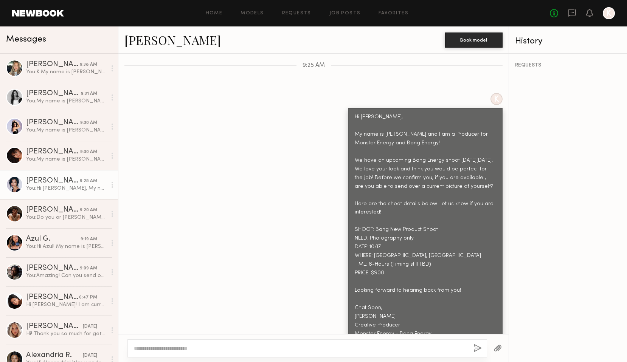
click at [162, 40] on link "[PERSON_NAME]" at bounding box center [172, 40] width 96 height 16
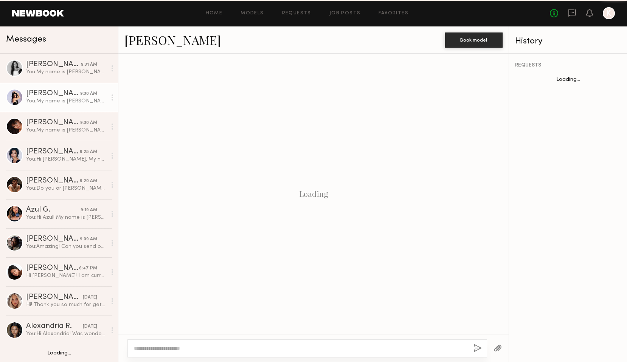
scroll to position [237, 0]
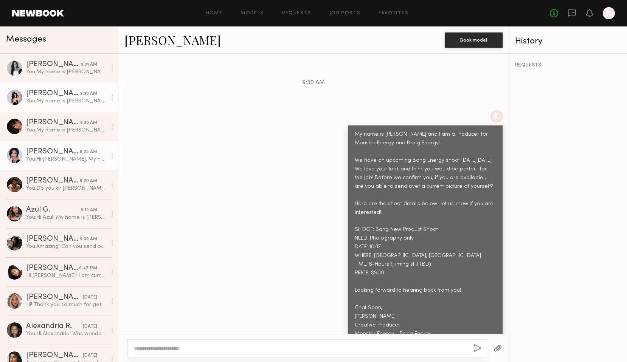
click at [34, 162] on div "You: Hi [PERSON_NAME], My name is [PERSON_NAME] and I am a Producer for Monster…" at bounding box center [66, 159] width 81 height 7
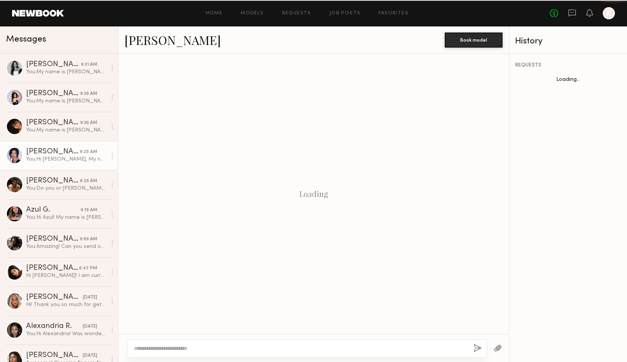
scroll to position [255, 0]
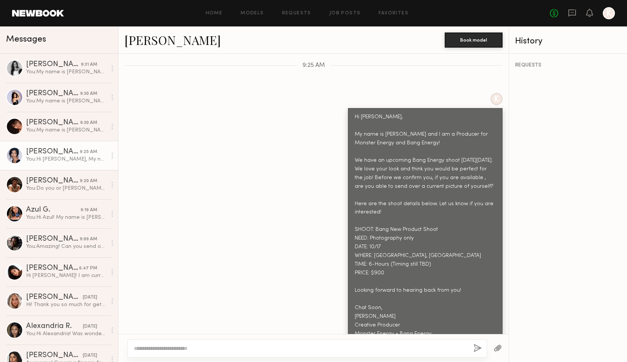
click at [148, 43] on link "[PERSON_NAME]" at bounding box center [172, 40] width 96 height 16
click at [36, 214] on div "You: Hi [PERSON_NAME]! My name is [PERSON_NAME] and I am a Producer for Monster…" at bounding box center [66, 217] width 81 height 7
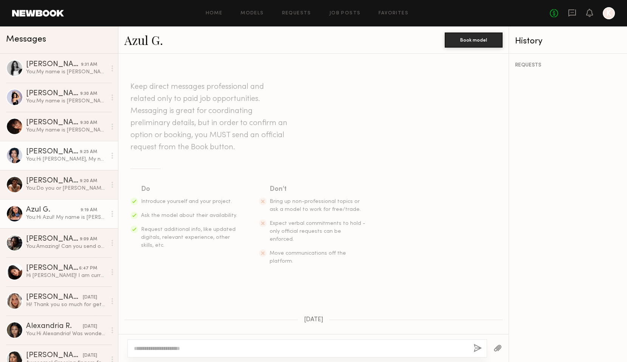
scroll to position [823, 0]
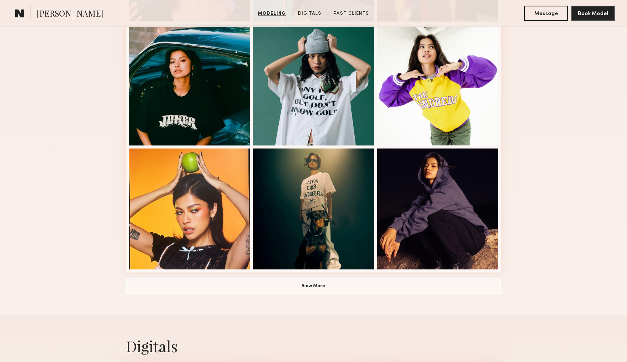
scroll to position [450, 0]
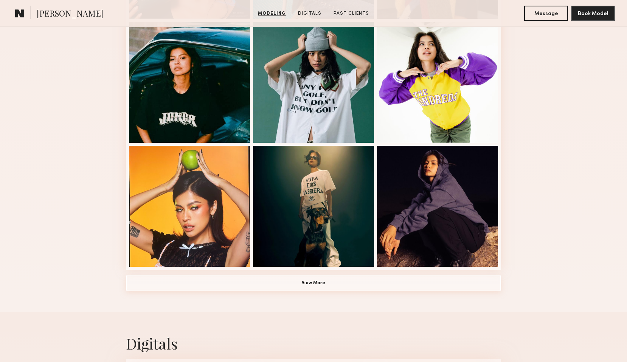
click at [292, 288] on button "View More" at bounding box center [313, 283] width 375 height 15
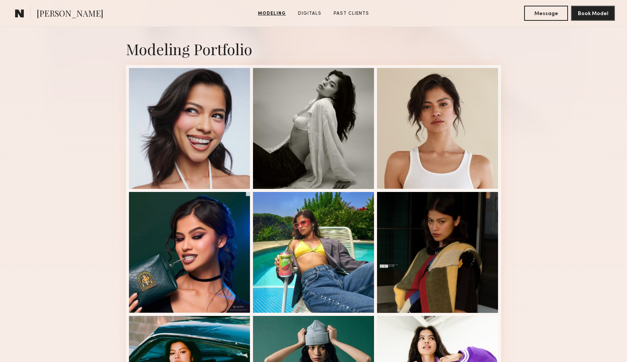
scroll to position [156, 0]
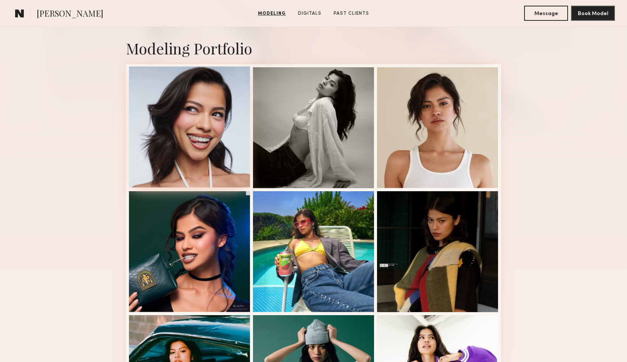
click at [196, 147] on div at bounding box center [189, 127] width 121 height 121
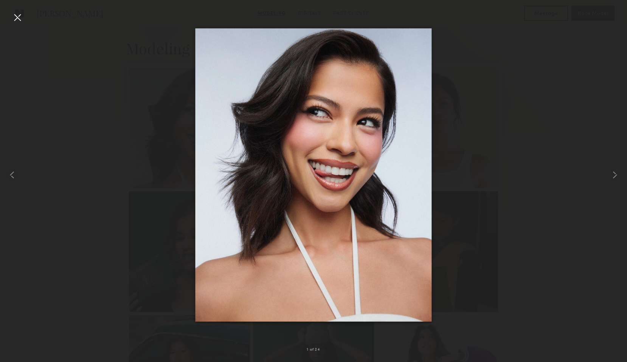
click at [506, 111] on div at bounding box center [313, 175] width 627 height 326
click at [481, 52] on div at bounding box center [313, 175] width 627 height 326
click at [16, 20] on div at bounding box center [17, 17] width 12 height 12
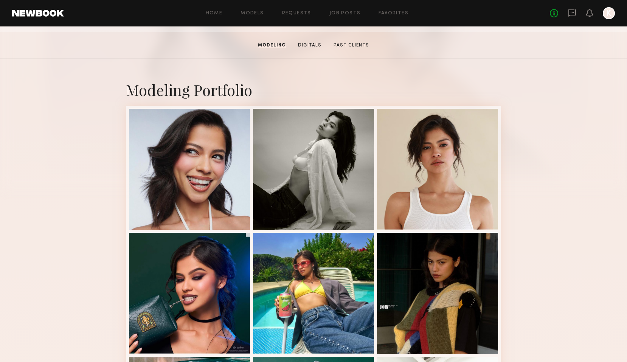
scroll to position [106, 0]
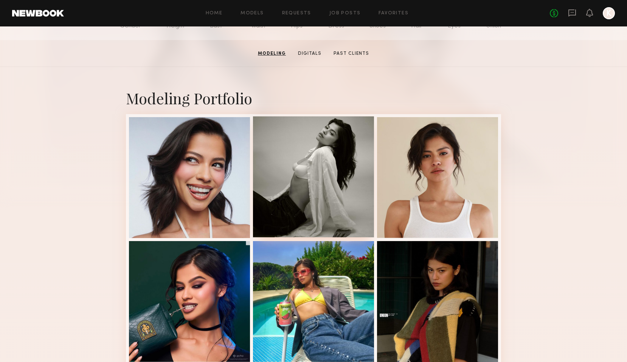
click at [332, 164] on div at bounding box center [313, 176] width 121 height 121
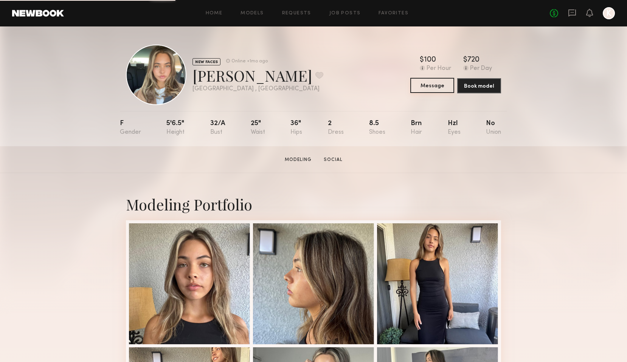
click at [426, 87] on button "Message" at bounding box center [432, 85] width 44 height 15
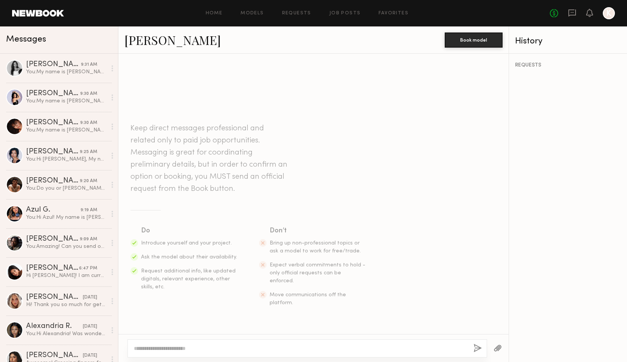
click at [236, 349] on textarea at bounding box center [301, 349] width 334 height 8
type textarea "**********"
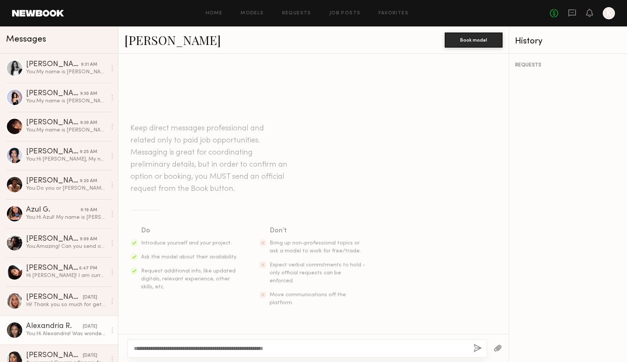
drag, startPoint x: 350, startPoint y: 345, endPoint x: 62, endPoint y: 326, distance: 288.8
click at [62, 326] on div "Messages Milan C. 9:31 AM You: My name is Kayla Selenski and I am a Producer fo…" at bounding box center [313, 194] width 627 height 336
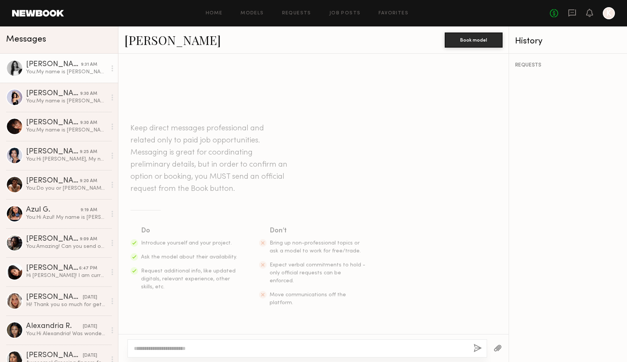
click at [64, 78] on link "Milan C. 9:31 AM You: My name is Kayla Selenski and I am a Producer for Monster…" at bounding box center [59, 68] width 118 height 29
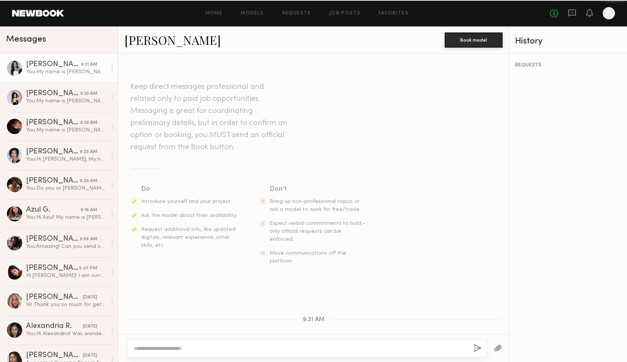
scroll to position [237, 0]
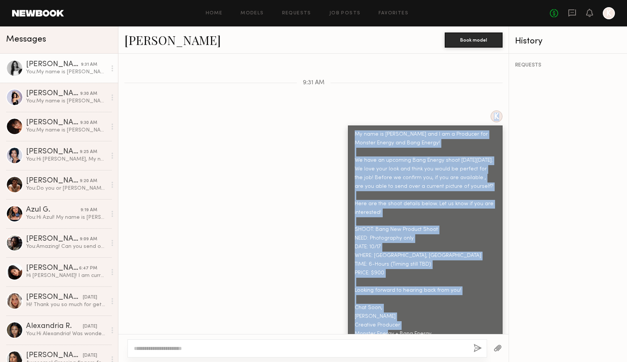
drag, startPoint x: 443, startPoint y: 321, endPoint x: 350, endPoint y: 103, distance: 236.9
click at [350, 110] on div "K My name is Kayla Selenski and I am a Producer for Monster Energy and Bang Ene…" at bounding box center [425, 226] width 155 height 233
copy div "K My name is Kayla Selenski and I am a Producer for Monster Energy and Bang Ene…"
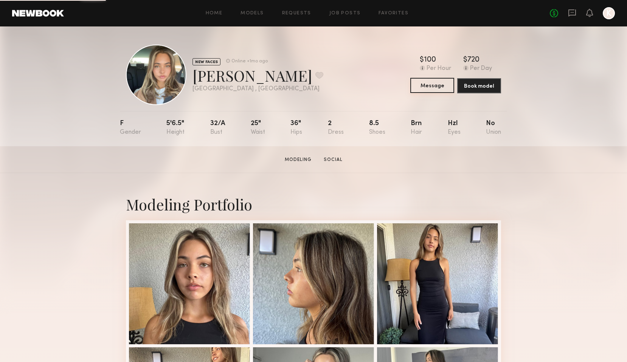
click at [427, 87] on button "Message" at bounding box center [432, 85] width 44 height 15
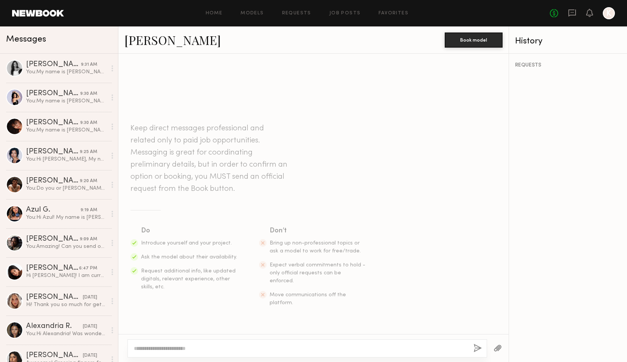
click at [234, 349] on textarea at bounding box center [301, 349] width 334 height 8
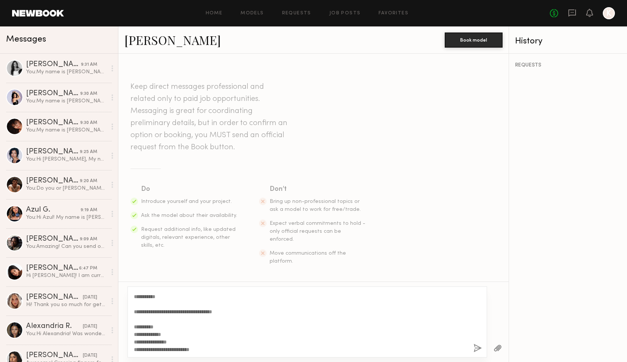
scroll to position [105, 0]
type textarea "**********"
click at [480, 348] on button "button" at bounding box center [478, 348] width 8 height 9
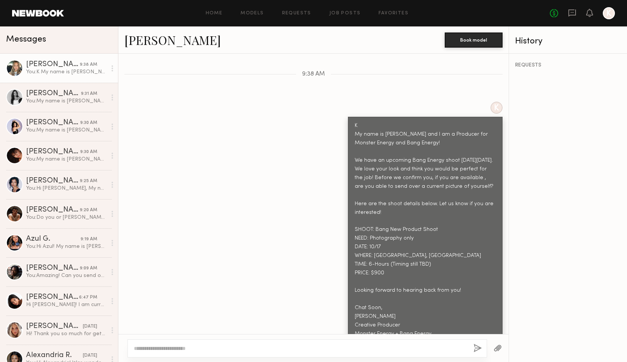
click at [157, 196] on div "K K My name is [PERSON_NAME] and I am a Producer for Monster Energy and Bang En…" at bounding box center [313, 223] width 390 height 242
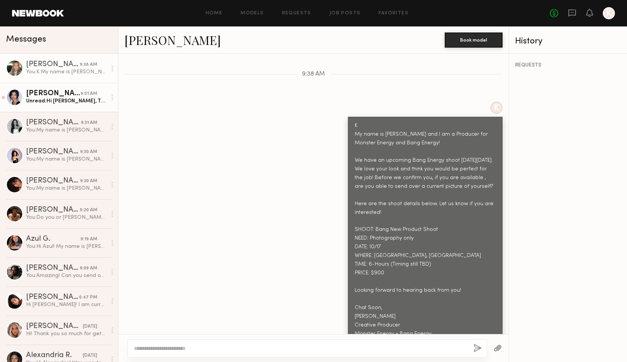
click at [75, 90] on link "[PERSON_NAME] 9:51 AM Unread: Hi [PERSON_NAME], Thank you so much for reaching …" at bounding box center [59, 97] width 118 height 29
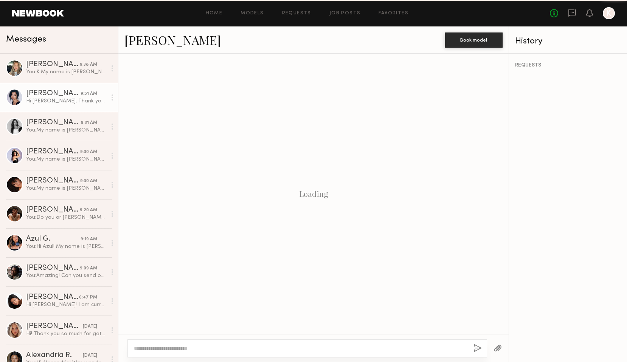
scroll to position [443, 0]
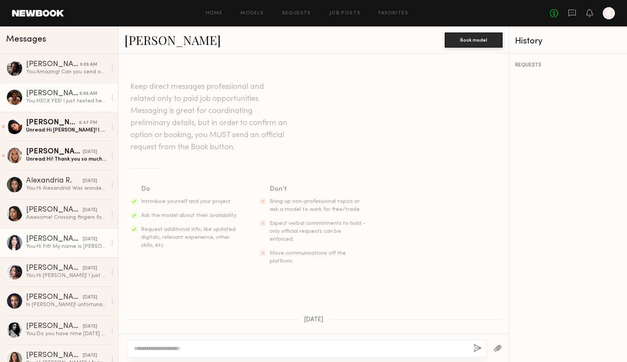
scroll to position [255, 0]
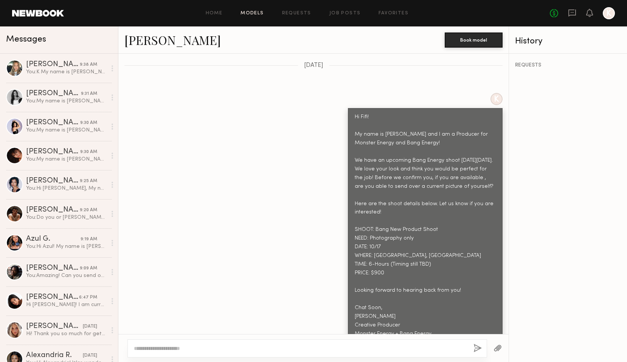
click at [257, 12] on link "Models" at bounding box center [252, 13] width 23 height 5
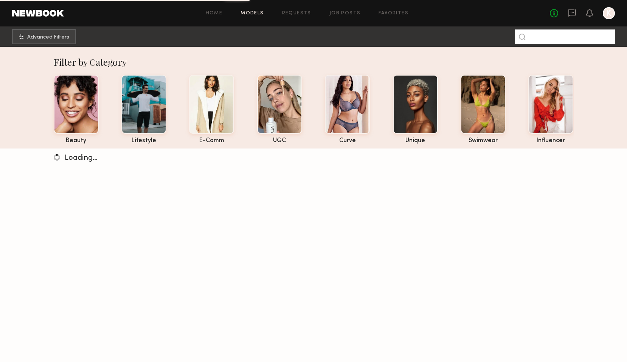
click at [573, 37] on input at bounding box center [565, 37] width 100 height 14
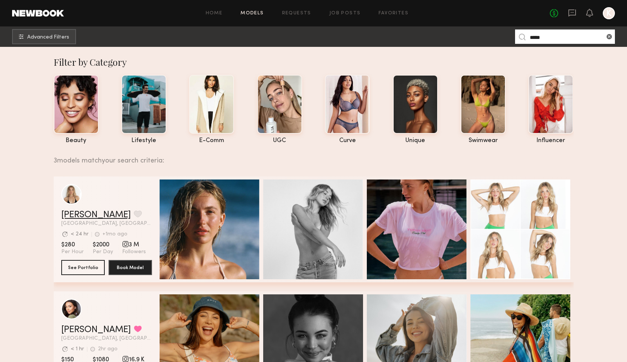
type input "*****"
click at [75, 214] on link "[PERSON_NAME]" at bounding box center [96, 215] width 70 height 9
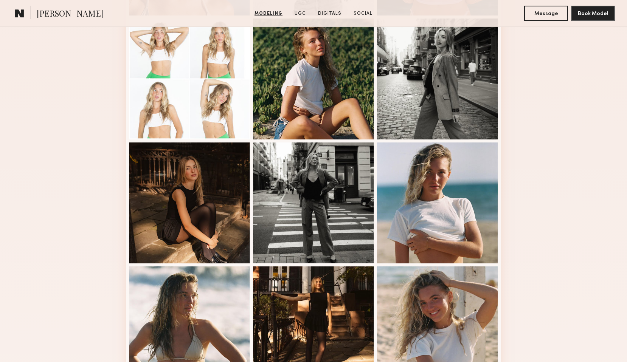
scroll to position [329, 0]
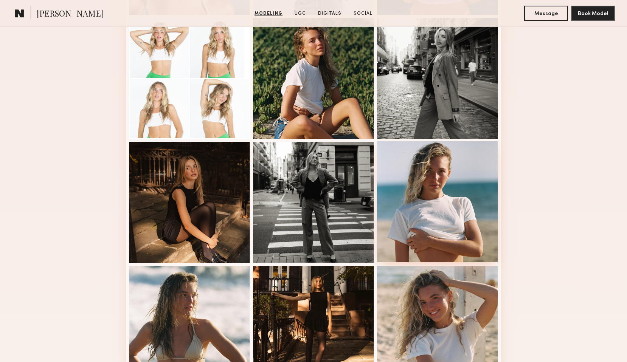
click at [415, 231] on div at bounding box center [437, 201] width 121 height 121
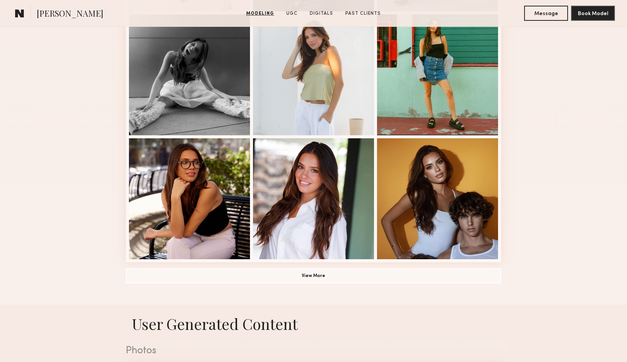
scroll to position [460, 0]
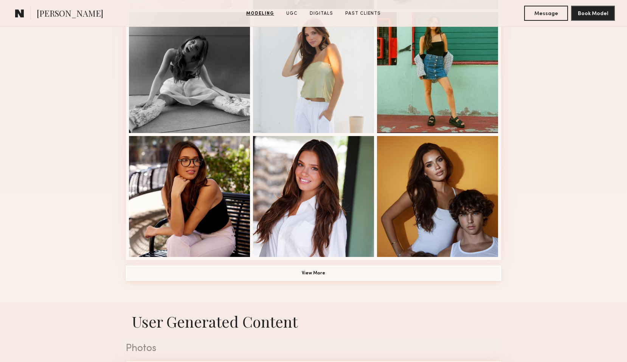
click at [319, 270] on button "View More" at bounding box center [313, 273] width 375 height 15
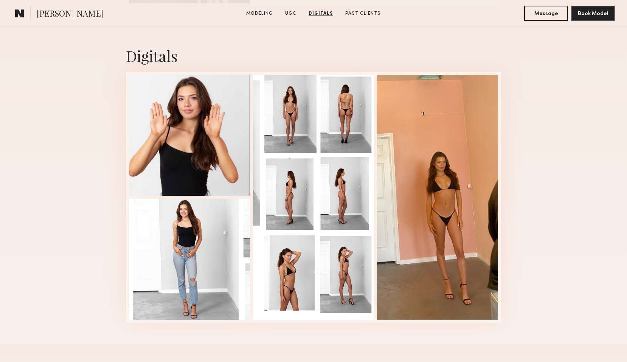
scroll to position [1669, 0]
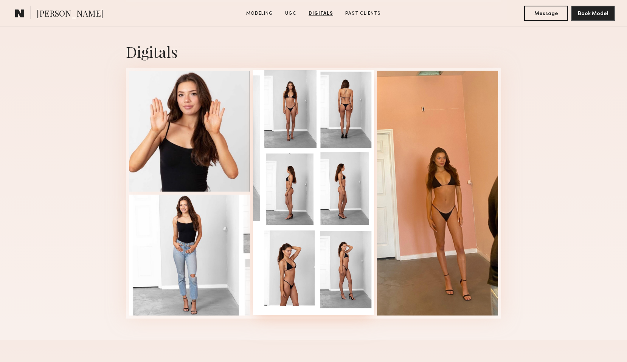
click at [332, 231] on div at bounding box center [313, 192] width 121 height 245
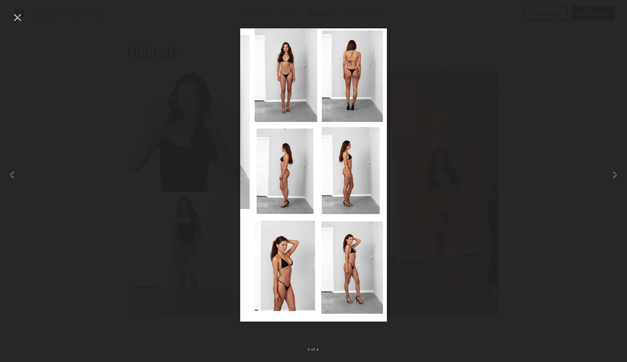
click at [512, 228] on div at bounding box center [313, 175] width 627 height 326
click at [14, 19] on div at bounding box center [17, 17] width 12 height 12
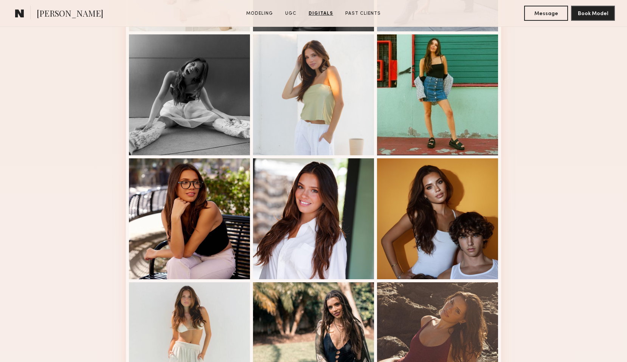
scroll to position [0, 0]
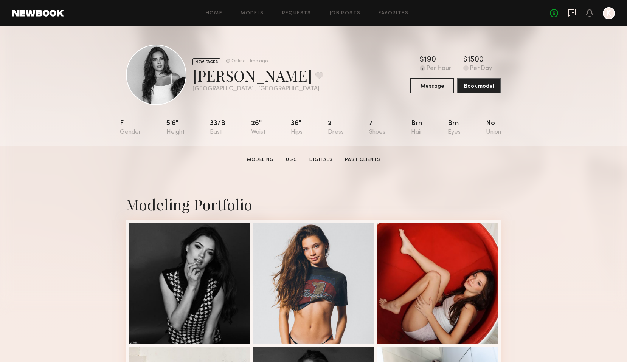
click at [574, 15] on icon at bounding box center [572, 12] width 8 height 7
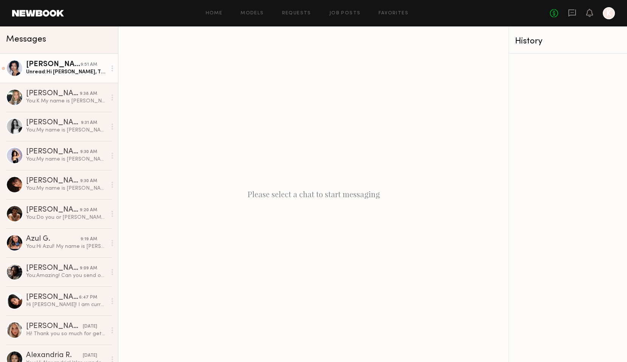
click at [76, 71] on div "Unread: Hi [PERSON_NAME], Thank you so much for reaching out! I am interested a…" at bounding box center [66, 71] width 81 height 7
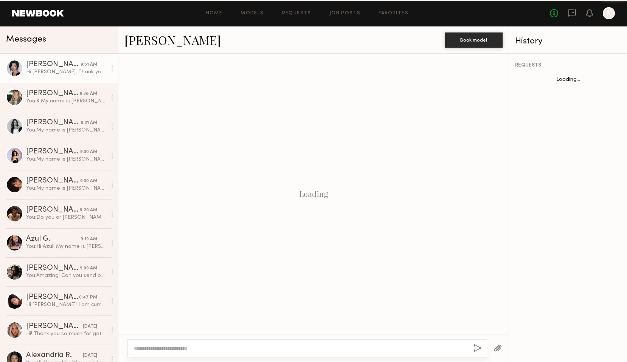
scroll to position [443, 0]
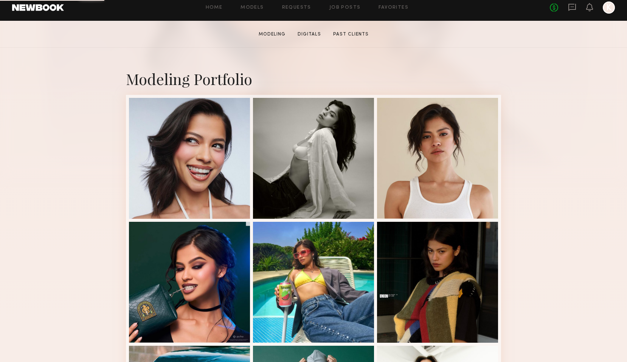
scroll to position [129, 0]
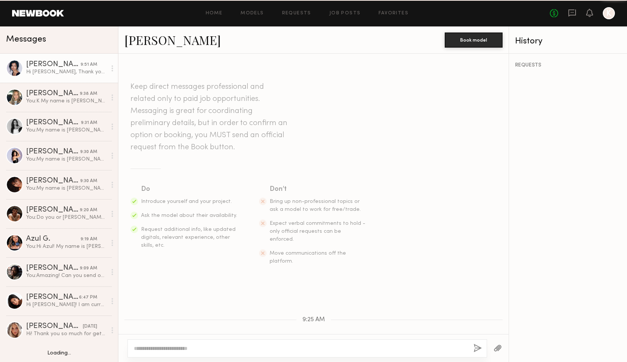
scroll to position [443, 0]
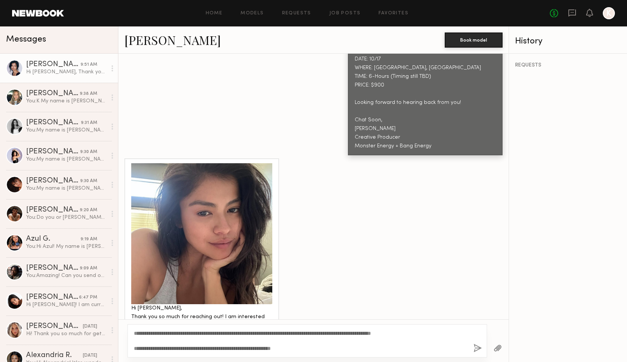
type textarea "**********"
click at [479, 350] on button "button" at bounding box center [478, 348] width 8 height 9
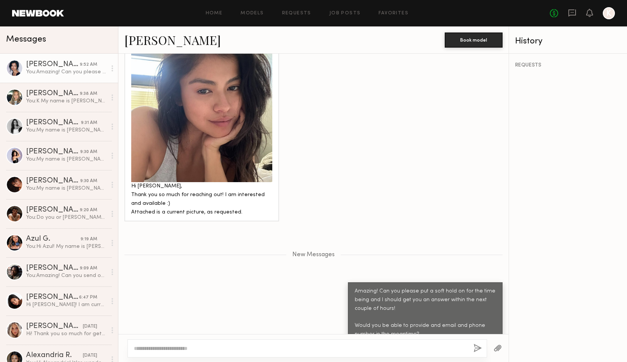
scroll to position [627, 0]
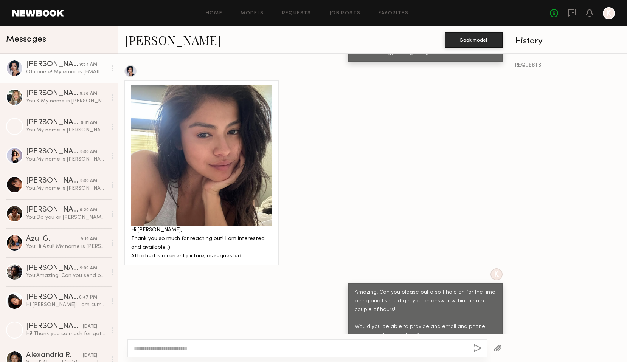
scroll to position [535, 0]
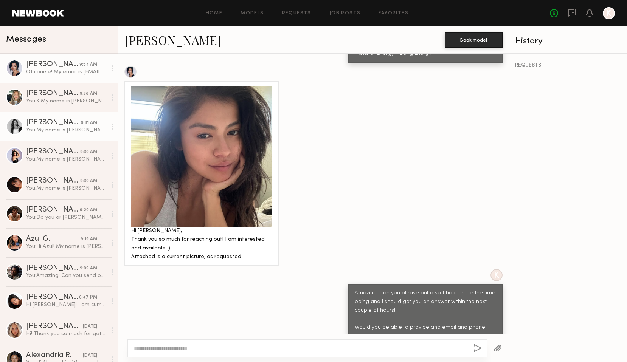
click at [53, 129] on div "You: My name is [PERSON_NAME] and I am a Producer for Monster Energy and Bang E…" at bounding box center [66, 130] width 81 height 7
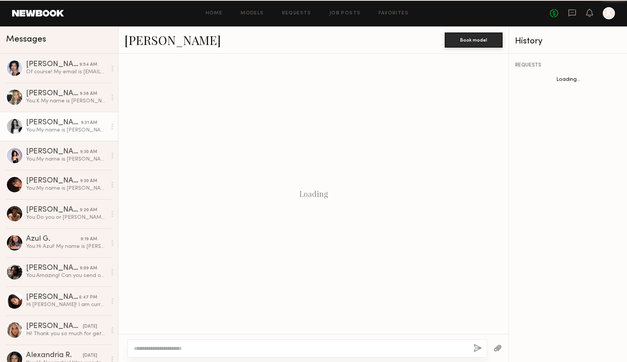
scroll to position [237, 0]
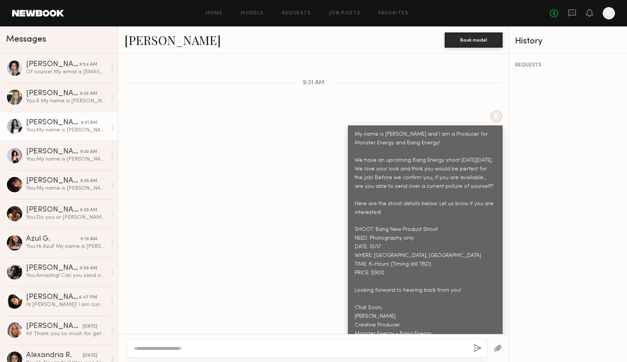
click at [152, 43] on link "[PERSON_NAME]" at bounding box center [172, 40] width 96 height 16
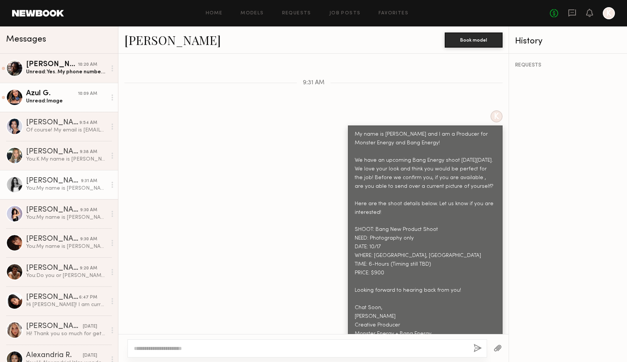
click at [53, 99] on div "Unread: Image" at bounding box center [66, 101] width 81 height 7
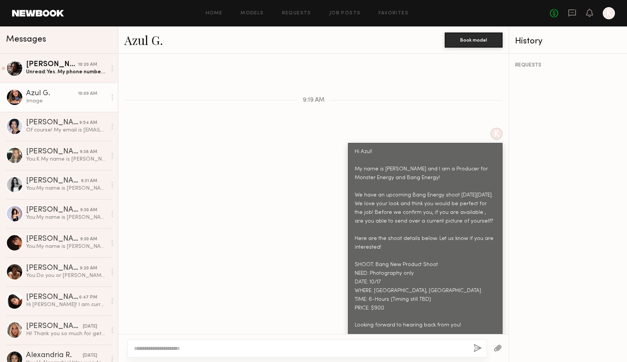
scroll to position [404, 0]
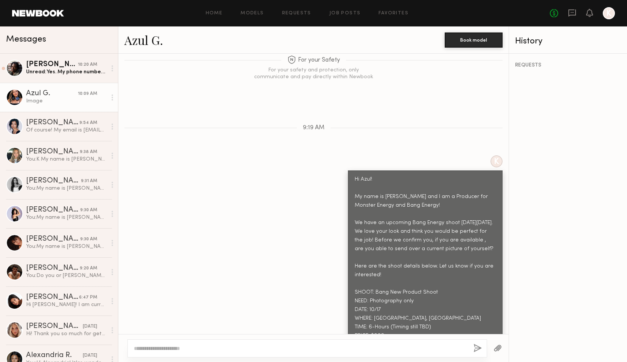
click at [140, 43] on link "Azul G." at bounding box center [143, 40] width 39 height 16
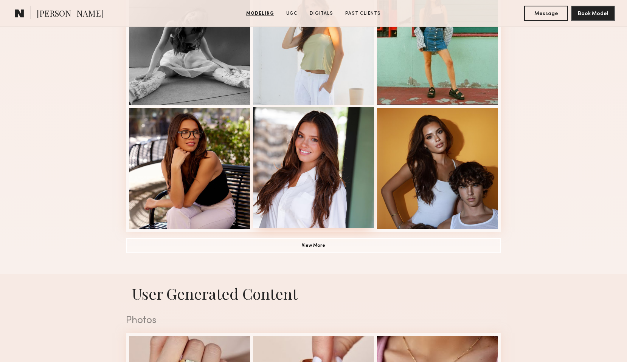
scroll to position [495, 0]
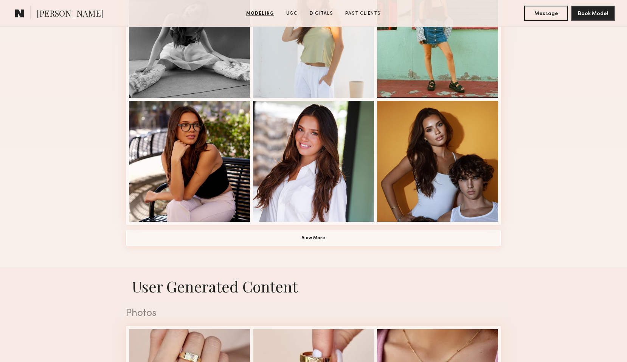
click at [337, 237] on button "View More" at bounding box center [313, 238] width 375 height 15
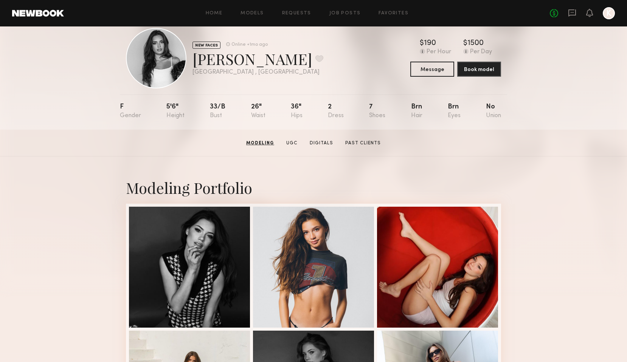
scroll to position [0, 0]
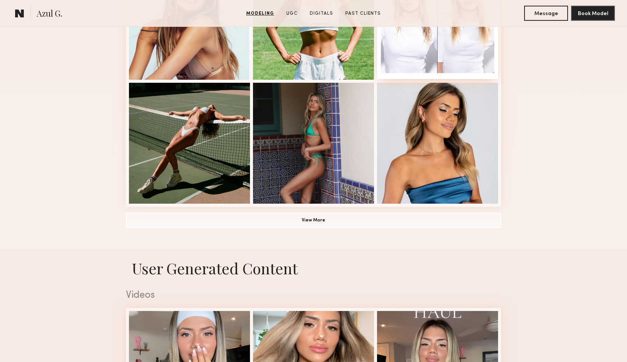
scroll to position [514, 0]
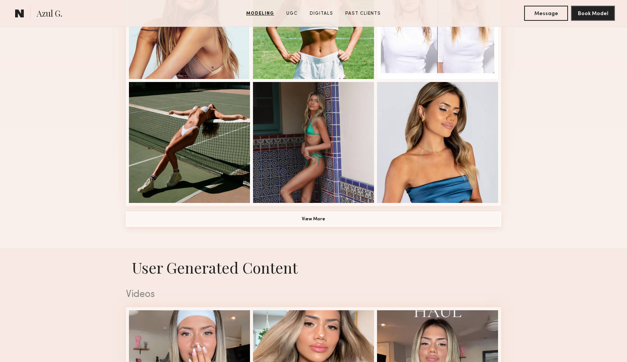
click at [322, 221] on button "View More" at bounding box center [313, 219] width 375 height 15
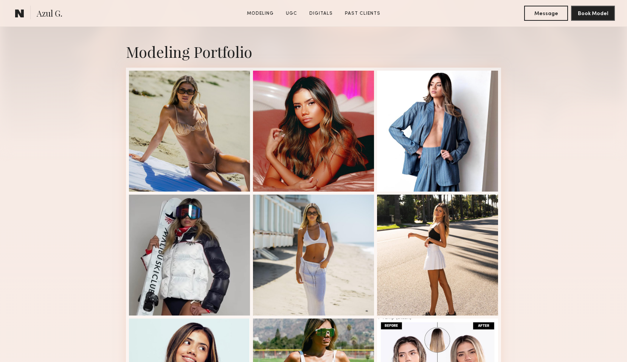
scroll to position [157, 0]
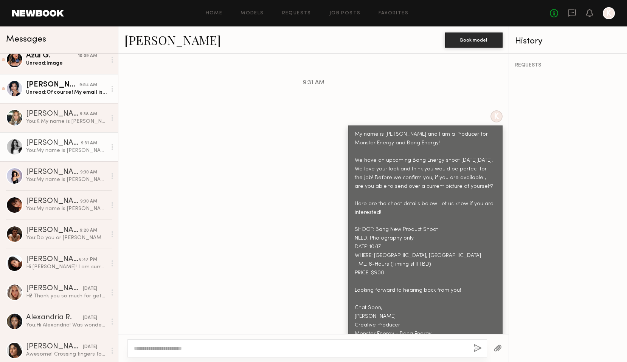
scroll to position [39, 0]
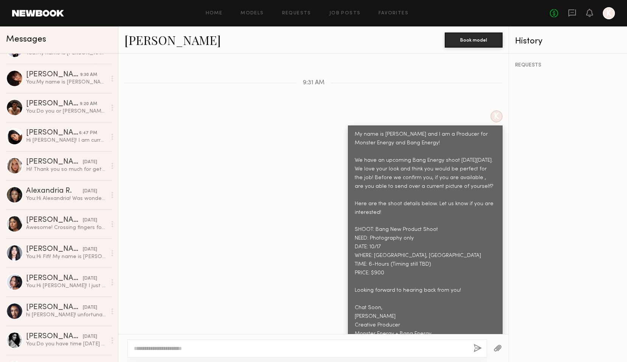
scroll to position [161, 0]
